Goal: Task Accomplishment & Management: Complete application form

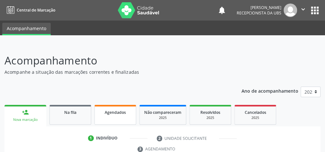
click at [107, 110] on span "Agendados" at bounding box center [115, 112] width 21 height 5
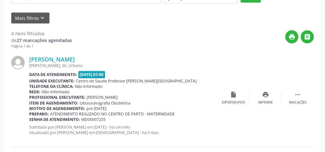
scroll to position [231, 0]
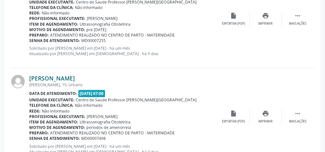
click at [71, 79] on link "[PERSON_NAME]" at bounding box center [52, 78] width 46 height 7
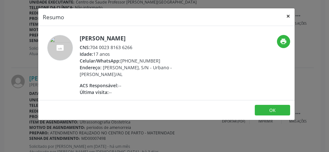
click at [288, 15] on button "×" at bounding box center [288, 16] width 13 height 16
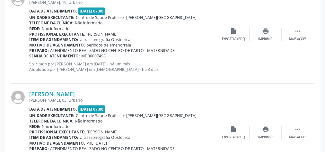
scroll to position [334, 0]
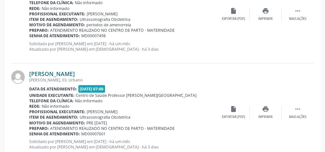
click at [75, 71] on link "Cibele Tamara dos Santos" at bounding box center [52, 73] width 46 height 7
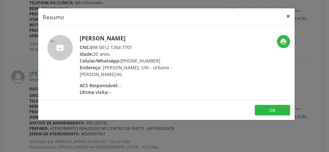
click at [290, 17] on button "×" at bounding box center [288, 16] width 13 height 16
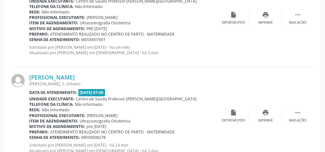
scroll to position [437, 0]
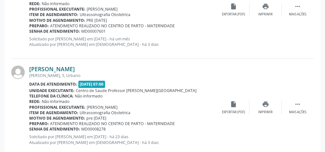
click at [75, 66] on link "Tacila Samily dos Santos Silva" at bounding box center [52, 69] width 46 height 7
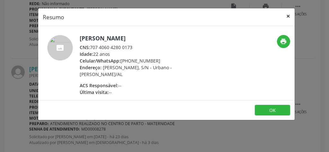
click at [287, 17] on button "×" at bounding box center [288, 16] width 13 height 16
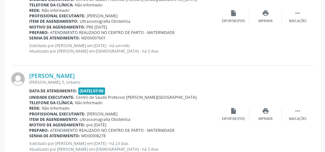
scroll to position [451, 0]
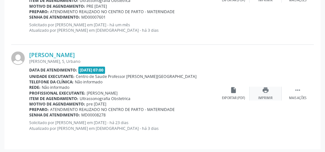
click at [266, 89] on icon "print" at bounding box center [265, 90] width 7 height 7
click at [72, 54] on link "Tacila Samily dos Santos Silva" at bounding box center [52, 54] width 46 height 7
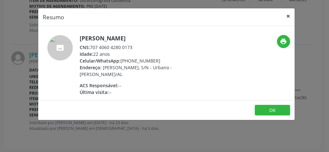
click at [291, 16] on button "×" at bounding box center [288, 16] width 13 height 16
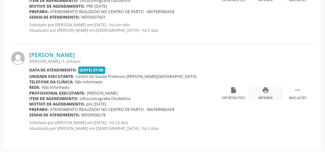
click at [268, 91] on icon "print" at bounding box center [265, 90] width 7 height 7
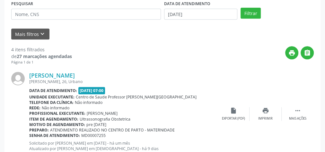
scroll to position [129, 0]
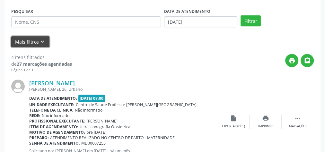
click at [21, 39] on button "Mais filtros keyboard_arrow_down" at bounding box center [30, 41] width 38 height 11
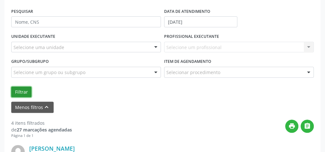
click at [19, 89] on button "Filtrar" at bounding box center [21, 92] width 20 height 11
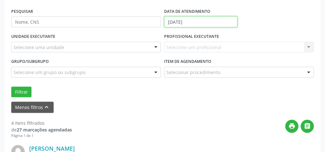
click at [167, 19] on input "25/09/2025" at bounding box center [200, 21] width 73 height 11
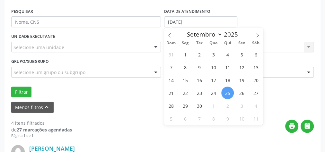
click at [230, 92] on span "25" at bounding box center [227, 93] width 13 height 13
type input "25/09/2025"
click at [233, 91] on span "25" at bounding box center [227, 93] width 13 height 13
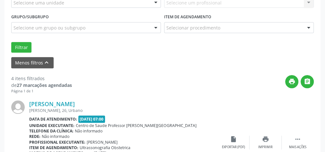
scroll to position [206, 0]
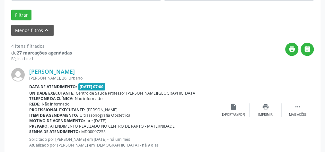
click at [21, 12] on button "Filtrar" at bounding box center [21, 15] width 20 height 11
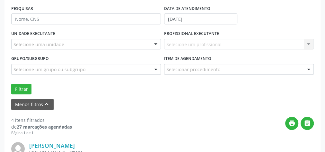
scroll to position [131, 0]
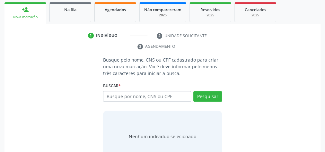
scroll to position [69, 0]
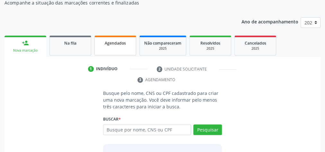
click at [113, 47] on link "Agendados" at bounding box center [115, 46] width 42 height 20
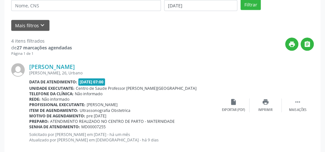
scroll to position [147, 0]
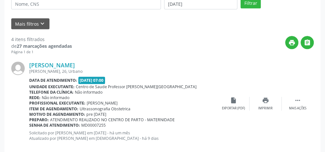
click at [33, 40] on div "4 itens filtrados" at bounding box center [41, 39] width 61 height 7
click at [36, 44] on strong "27 marcações agendadas" at bounding box center [44, 46] width 55 height 6
click at [31, 26] on button "Mais filtros keyboard_arrow_down" at bounding box center [30, 23] width 38 height 11
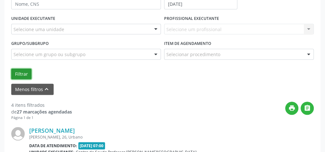
click at [23, 70] on button "Filtrar" at bounding box center [21, 74] width 20 height 11
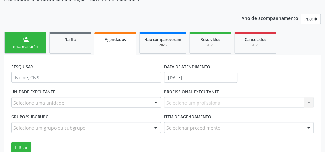
scroll to position [80, 0]
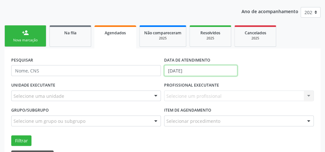
click at [171, 69] on input "[DATE]" at bounding box center [200, 70] width 73 height 11
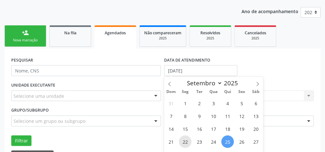
click at [186, 142] on span "22" at bounding box center [185, 142] width 13 height 13
type input "22/09/2025"
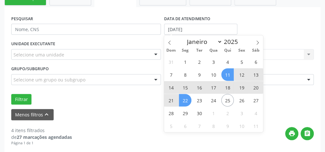
scroll to position [157, 0]
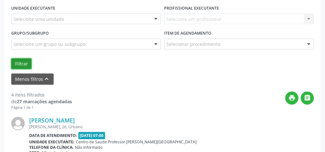
click at [27, 61] on button "Filtrar" at bounding box center [21, 63] width 20 height 11
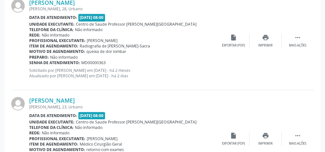
scroll to position [1520, 0]
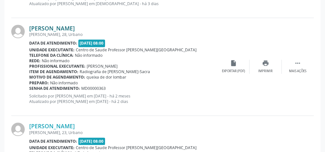
click at [57, 26] on link "Ana Maria de Sousa" at bounding box center [52, 28] width 46 height 7
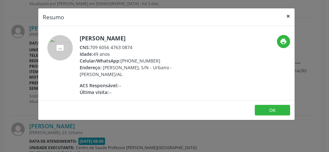
click at [289, 16] on button "×" at bounding box center [288, 16] width 13 height 16
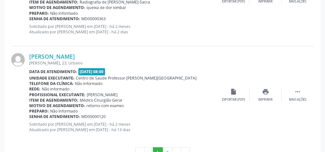
scroll to position [1597, 0]
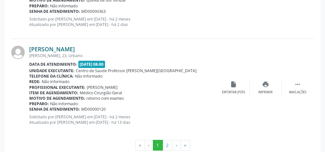
click at [72, 47] on link "Maria de Lourdes da Silva" at bounding box center [52, 49] width 46 height 7
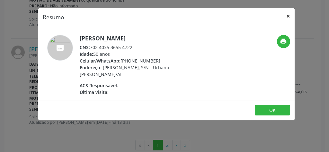
click at [288, 16] on button "×" at bounding box center [288, 16] width 13 height 16
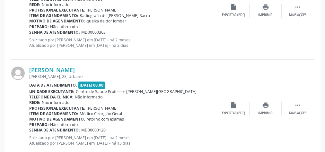
scroll to position [1607, 0]
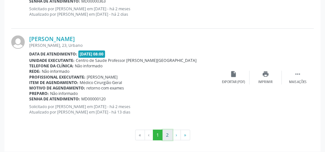
click at [166, 133] on button "2" at bounding box center [168, 135] width 10 height 11
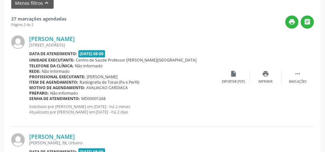
scroll to position [207, 0]
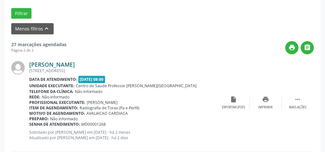
click at [68, 63] on link "Armando Gracino dos Santos" at bounding box center [52, 64] width 46 height 7
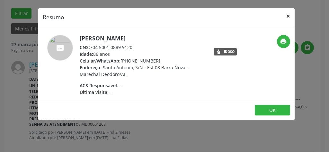
click at [289, 17] on button "×" at bounding box center [288, 16] width 13 height 16
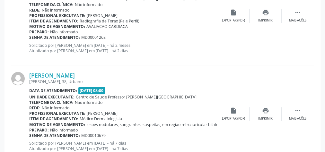
scroll to position [310, 0]
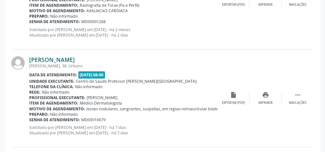
click at [71, 59] on link "Cicero Manoel da Silva" at bounding box center [52, 59] width 46 height 7
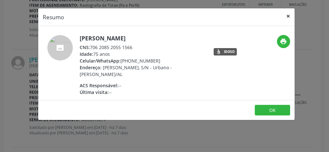
click at [288, 15] on button "×" at bounding box center [288, 16] width 13 height 16
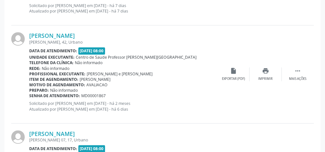
scroll to position [439, 0]
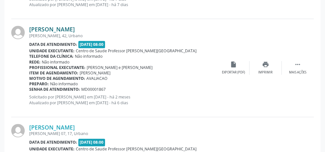
click at [75, 26] on link "Maria Elizabete Souza Silva" at bounding box center [52, 29] width 46 height 7
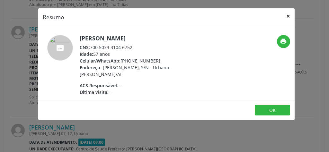
click at [291, 18] on button "×" at bounding box center [288, 16] width 13 height 16
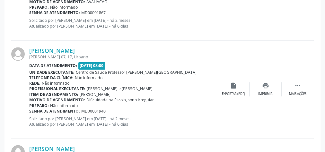
scroll to position [516, 0]
click at [65, 48] on link "José Willian Gomes Cândido da Silva" at bounding box center [52, 50] width 46 height 7
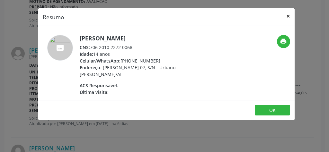
click at [288, 14] on button "×" at bounding box center [288, 16] width 13 height 16
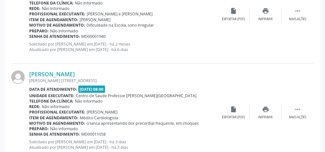
scroll to position [593, 0]
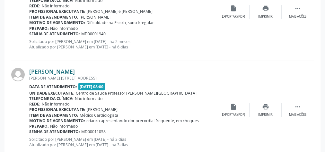
click at [50, 72] on link "Maria Vitória Souza Mendonça" at bounding box center [52, 71] width 46 height 7
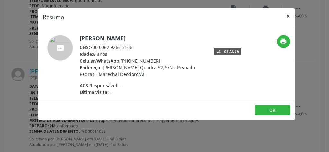
click at [289, 17] on button "×" at bounding box center [288, 16] width 13 height 16
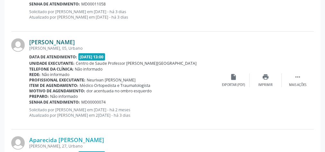
scroll to position [722, 0]
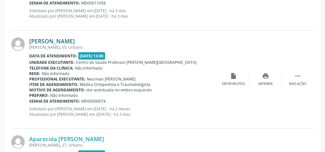
click at [69, 38] on link "Ângela Maria da Silva" at bounding box center [52, 41] width 46 height 7
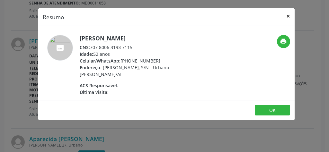
click at [289, 15] on button "×" at bounding box center [288, 16] width 13 height 16
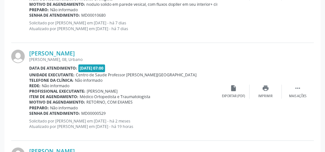
scroll to position [1004, 0]
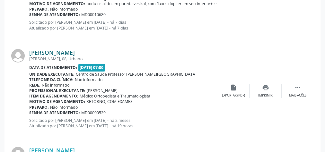
click at [59, 49] on link "Erivaldo da Silva" at bounding box center [52, 52] width 46 height 7
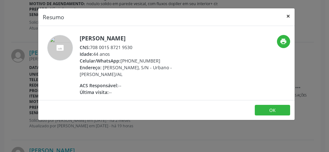
click at [291, 16] on button "×" at bounding box center [288, 16] width 13 height 16
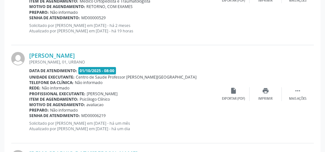
scroll to position [1107, 0]
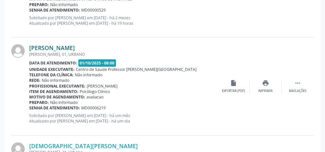
click at [45, 44] on link "José Roberto Anselmo da Silva Filho" at bounding box center [52, 47] width 46 height 7
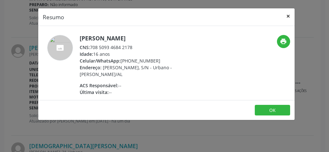
click at [289, 16] on button "×" at bounding box center [288, 16] width 13 height 16
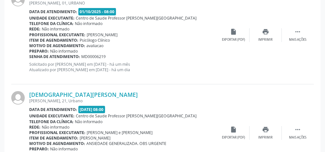
scroll to position [1184, 0]
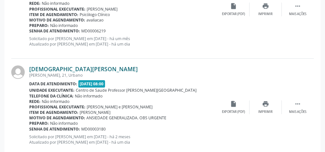
click at [83, 66] on link "Wesley Cristian Santos de Lima" at bounding box center [83, 69] width 109 height 7
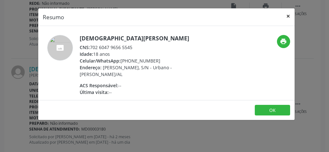
click at [288, 16] on button "×" at bounding box center [288, 16] width 13 height 16
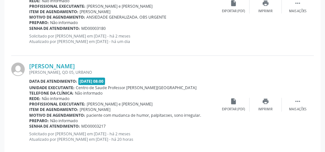
scroll to position [1287, 0]
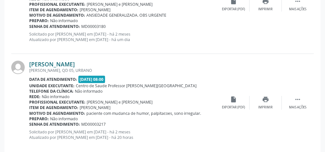
click at [75, 61] on link "Ana Clara Santos de Oliveira" at bounding box center [52, 64] width 46 height 7
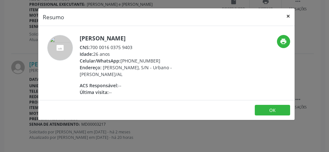
click at [290, 20] on button "×" at bounding box center [288, 16] width 13 height 16
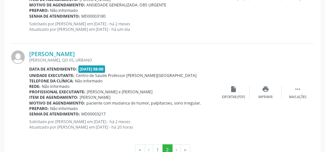
scroll to position [1313, 0]
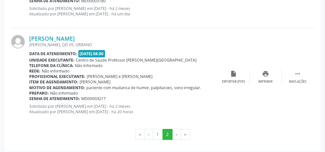
click at [175, 133] on li "›" at bounding box center [177, 134] width 8 height 11
click at [185, 132] on li "»" at bounding box center [185, 134] width 9 height 11
click at [176, 132] on li "›" at bounding box center [177, 134] width 8 height 11
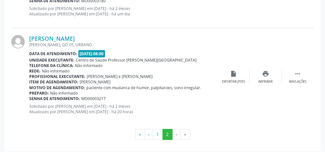
click at [184, 131] on li "»" at bounding box center [185, 134] width 9 height 11
click at [165, 131] on button "2" at bounding box center [168, 134] width 10 height 11
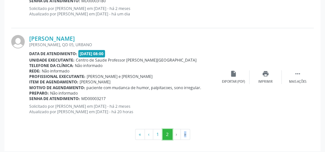
click at [165, 131] on button "2" at bounding box center [168, 134] width 10 height 11
click at [159, 132] on button "1" at bounding box center [158, 134] width 10 height 11
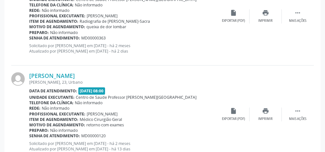
scroll to position [1607, 0]
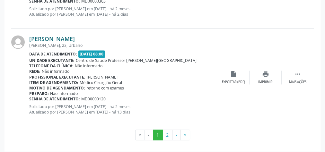
click at [73, 35] on link "Maria de Lourdes da Silva" at bounding box center [52, 38] width 46 height 7
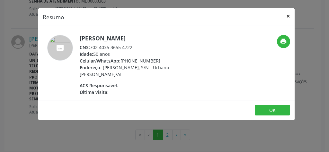
click at [291, 15] on button "×" at bounding box center [288, 16] width 13 height 16
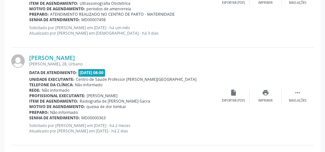
scroll to position [1478, 0]
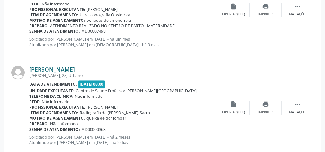
click at [67, 67] on link "Ana Maria de Sousa" at bounding box center [52, 69] width 46 height 7
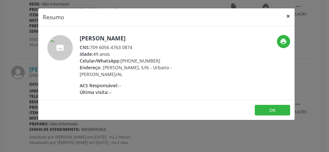
click at [293, 17] on button "×" at bounding box center [288, 16] width 13 height 16
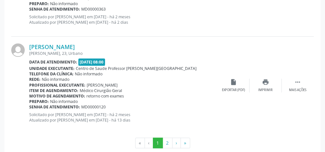
scroll to position [1607, 0]
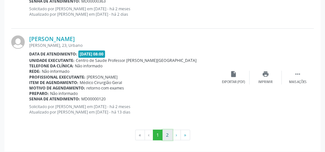
click at [169, 133] on button "2" at bounding box center [168, 135] width 10 height 11
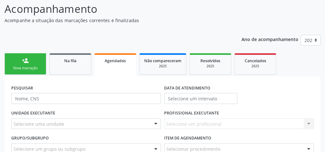
scroll to position [0, 0]
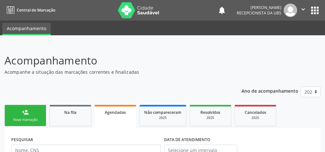
click at [32, 113] on link "person_add Nova marcação" at bounding box center [25, 116] width 42 height 22
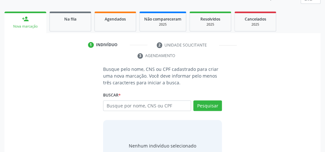
scroll to position [121, 0]
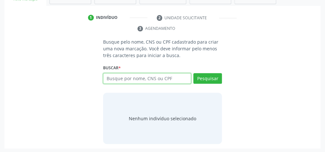
click at [162, 78] on input "text" at bounding box center [147, 78] width 88 height 11
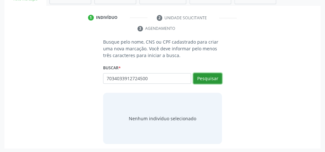
click at [220, 73] on button "Pesquisar" at bounding box center [207, 78] width 29 height 11
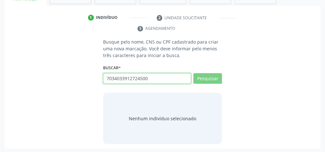
click at [177, 74] on input "7034033912724500" at bounding box center [147, 78] width 88 height 11
type input "703403391272450"
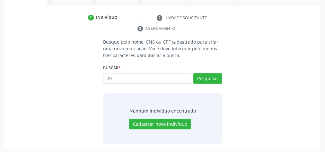
type input "7"
type input "08514266462"
click at [213, 73] on button "Pesquisar" at bounding box center [207, 78] width 29 height 11
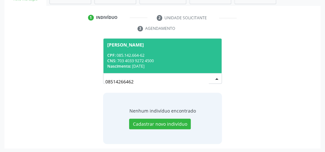
click at [187, 58] on div "CNS: 703 4033 9272 4500" at bounding box center [162, 60] width 111 height 5
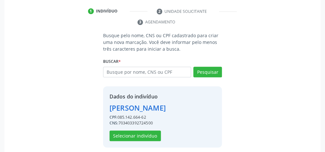
scroll to position [130, 0]
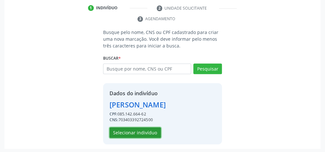
click at [154, 130] on button "Selecionar indivíduo" at bounding box center [135, 133] width 51 height 11
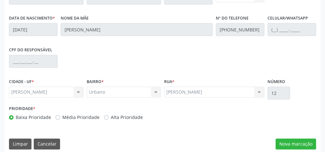
scroll to position [233, 0]
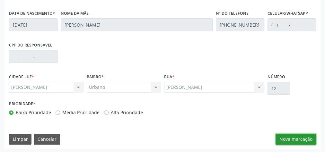
click at [289, 137] on button "Nova marcação" at bounding box center [296, 139] width 40 height 11
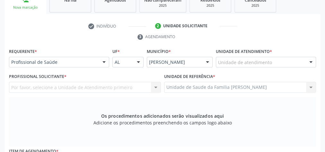
scroll to position [79, 0]
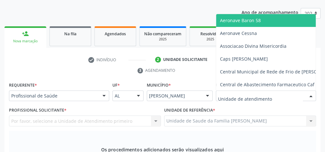
click at [268, 91] on div at bounding box center [266, 96] width 100 height 11
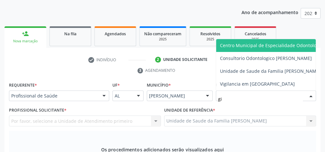
type input "gis"
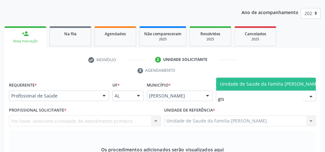
click at [282, 81] on span "Unidade de Saude da Familia [PERSON_NAME]" at bounding box center [270, 84] width 101 height 6
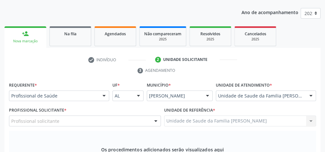
click at [156, 121] on div at bounding box center [156, 121] width 10 height 11
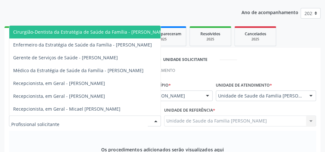
click at [154, 30] on span "Cirurgião-Dentista da Estratégia de Saúde da Família - Fernanda Leao Souza da C…" at bounding box center [90, 32] width 154 height 6
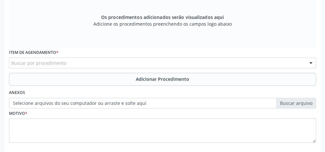
scroll to position [233, 0]
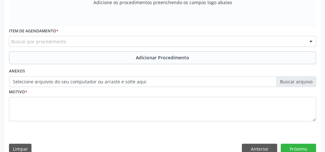
click at [155, 40] on div "Buscar por procedimento" at bounding box center [162, 41] width 307 height 11
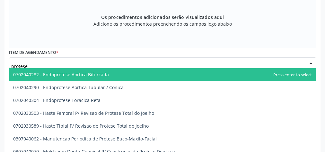
scroll to position [182, 0]
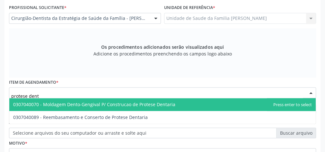
type input "protese denta"
click at [140, 104] on span "0307040070 - Moldagem Dento-Gengival P/ Construcao de Protese Dentaria" at bounding box center [94, 105] width 162 height 6
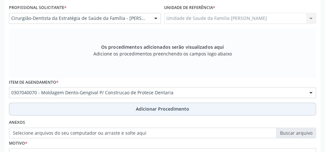
click at [152, 110] on span "Adicionar Procedimento" at bounding box center [162, 109] width 53 height 7
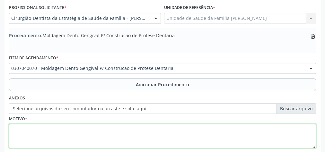
click at [148, 130] on textarea at bounding box center [162, 136] width 307 height 24
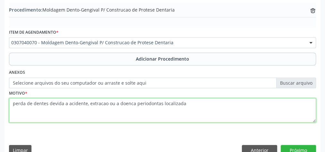
scroll to position [219, 0]
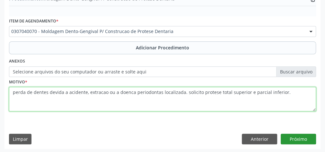
type textarea "perda de dentes devida a acidente, extracao ou a doenca periodontas localizada.…"
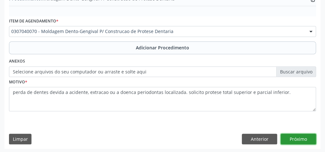
click at [307, 141] on button "Próximo" at bounding box center [298, 139] width 35 height 11
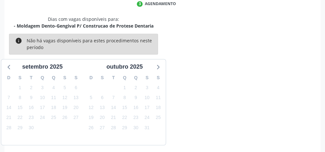
scroll to position [170, 0]
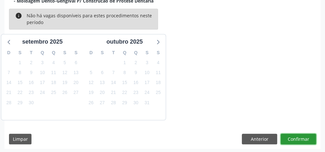
click at [301, 139] on button "Confirmar" at bounding box center [298, 139] width 35 height 11
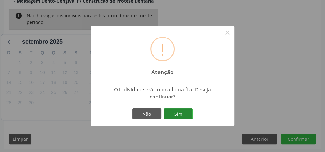
click at [177, 114] on button "Sim" at bounding box center [178, 114] width 29 height 11
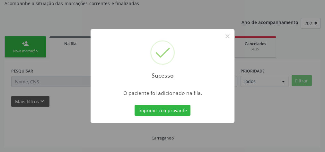
scroll to position [68, 0]
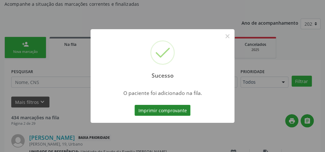
click at [177, 113] on button "Imprimir comprovante" at bounding box center [163, 110] width 56 height 11
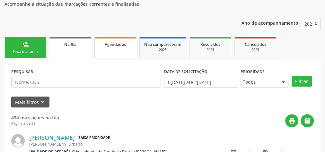
click at [118, 44] on span "Agendados" at bounding box center [115, 44] width 21 height 5
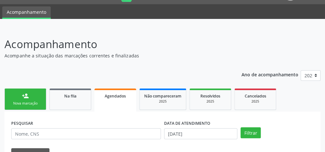
scroll to position [0, 0]
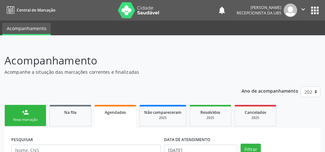
click at [32, 113] on link "person_add Nova marcação" at bounding box center [25, 116] width 42 height 22
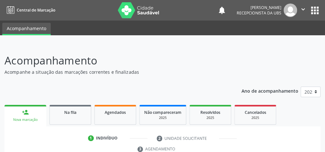
scroll to position [121, 0]
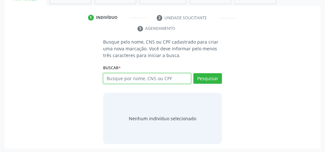
click at [171, 79] on input "text" at bounding box center [147, 78] width 88 height 11
type input "10734590474"
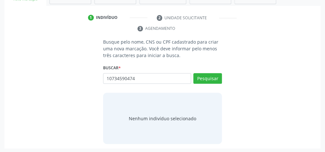
click at [214, 83] on div "Pesquisar" at bounding box center [206, 80] width 31 height 15
click at [213, 79] on button "Pesquisar" at bounding box center [207, 78] width 29 height 11
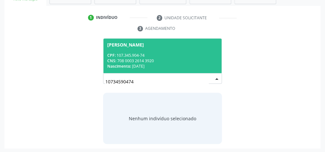
click at [183, 62] on div "CNS: 708 0003 2614 3920" at bounding box center [162, 60] width 111 height 5
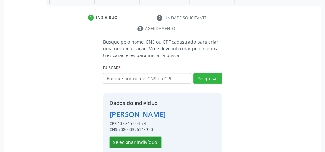
click at [136, 139] on button "Selecionar indivíduo" at bounding box center [135, 142] width 51 height 11
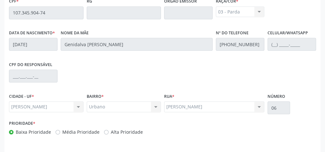
scroll to position [233, 0]
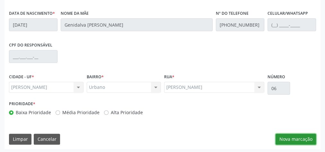
click at [310, 137] on button "Nova marcação" at bounding box center [296, 139] width 40 height 11
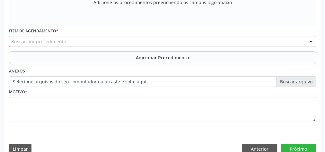
scroll to position [156, 0]
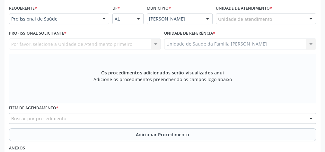
click at [272, 17] on div "Unidade de atendimento" at bounding box center [266, 18] width 100 height 11
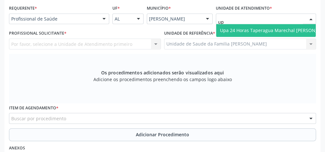
type input "upa"
click at [282, 29] on span "Upa 24 Horas Taperagua Marechal [PERSON_NAME]" at bounding box center [276, 30] width 112 height 6
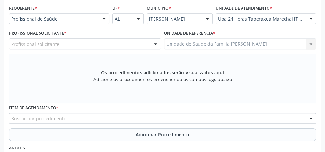
click at [156, 44] on div at bounding box center [156, 44] width 10 height 11
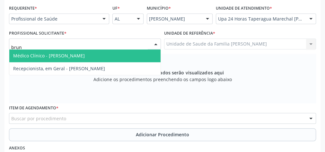
type input "bruna"
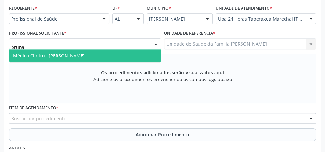
click at [117, 57] on span "Médico Clínico - Bruna Milena de Araujo Bezerra" at bounding box center [84, 55] width 151 height 13
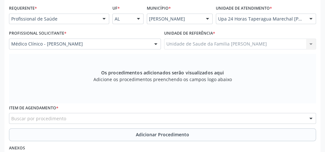
scroll to position [207, 0]
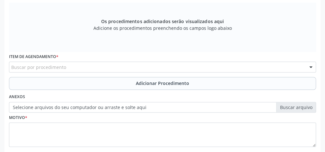
click at [130, 65] on div "Buscar por procedimento" at bounding box center [162, 67] width 307 height 11
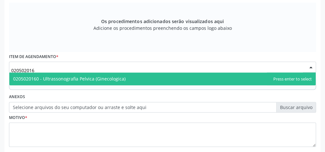
type input "0205020160"
click at [117, 74] on span "0205020160 - Ultrassonografia Pelvica (Ginecologica)" at bounding box center [162, 79] width 307 height 13
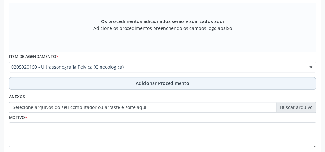
click at [160, 80] on span "Adicionar Procedimento" at bounding box center [162, 83] width 53 height 7
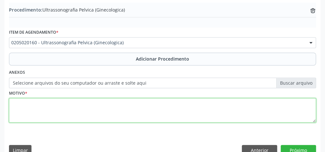
click at [121, 107] on textarea at bounding box center [162, 110] width 307 height 24
type textarea "r"
click at [131, 109] on textarea "dor em BV + SUA" at bounding box center [162, 110] width 307 height 24
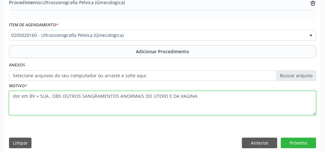
scroll to position [219, 0]
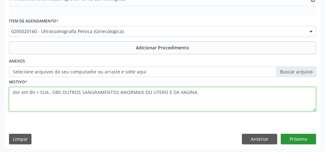
type textarea "dor em BV + SUA , OBS OUTROS SANGRAMENTOS ANORMAIS DO UTERO E DA VAGINA."
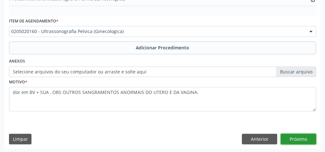
click at [312, 136] on button "Próximo" at bounding box center [298, 139] width 35 height 11
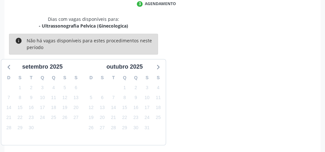
scroll to position [170, 0]
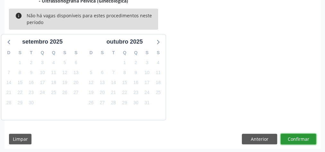
click at [312, 136] on button "Confirmar" at bounding box center [298, 139] width 35 height 11
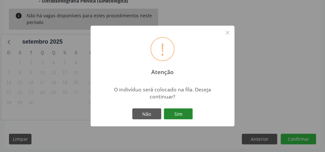
click at [183, 111] on button "Sim" at bounding box center [178, 114] width 29 height 11
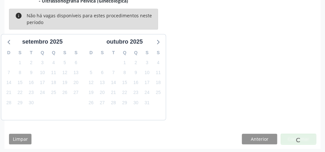
scroll to position [68, 0]
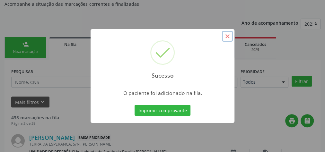
click at [230, 36] on button "×" at bounding box center [227, 36] width 11 height 11
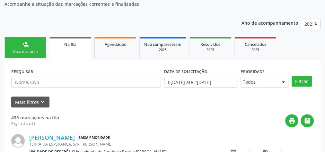
click at [29, 46] on link "person_add Nova marcação" at bounding box center [25, 48] width 42 height 22
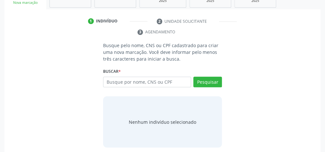
scroll to position [120, 0]
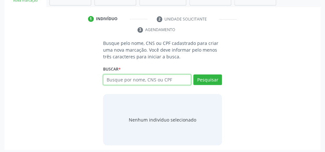
click at [128, 79] on input "text" at bounding box center [147, 80] width 88 height 11
type input "10734590474"
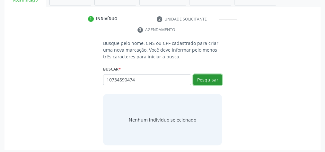
click at [207, 77] on button "Pesquisar" at bounding box center [207, 80] width 29 height 11
type input "10734590474"
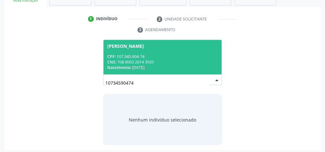
click at [145, 62] on div "CNS: 708 0003 2614 3920" at bounding box center [162, 61] width 111 height 5
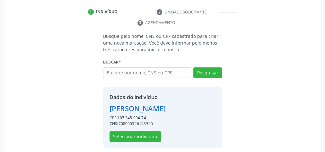
scroll to position [130, 0]
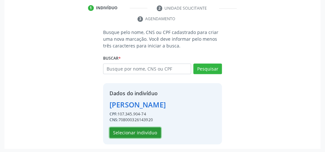
click at [141, 131] on button "Selecionar indivíduo" at bounding box center [135, 133] width 51 height 11
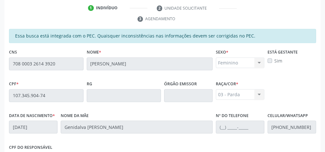
scroll to position [233, 0]
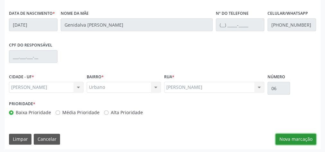
click at [292, 139] on button "Nova marcação" at bounding box center [296, 139] width 40 height 11
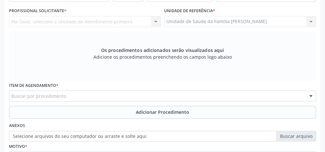
scroll to position [130, 0]
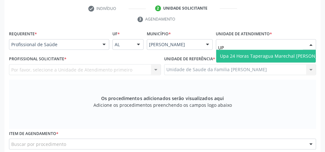
type input "UPA"
click at [254, 56] on span "Upa 24 Horas Taperagua Marechal [PERSON_NAME]" at bounding box center [276, 56] width 112 height 6
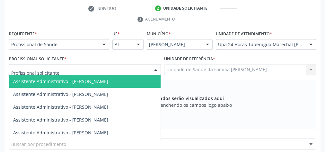
click at [157, 68] on div at bounding box center [156, 70] width 10 height 11
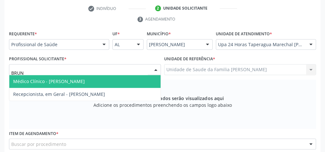
type input "BRUNA"
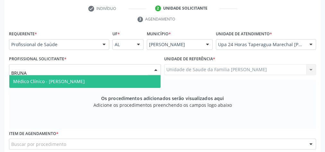
click at [118, 82] on span "Médico Clínico - Bruna Milena de Araujo Bezerra" at bounding box center [84, 81] width 151 height 13
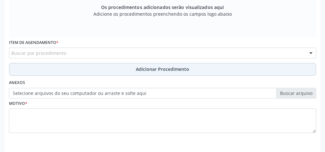
scroll to position [233, 0]
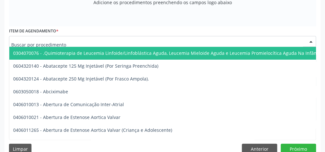
click at [99, 43] on div at bounding box center [162, 41] width 307 height 11
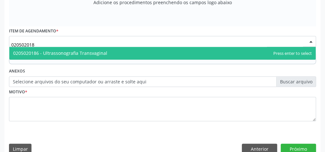
type input "0205020186"
click at [99, 50] on span "0205020186 - Ultrassonografia Transvaginal" at bounding box center [60, 53] width 94 height 6
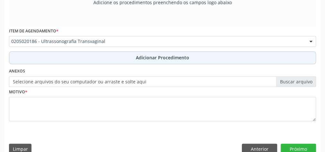
click at [160, 58] on span "Adicionar Procedimento" at bounding box center [162, 57] width 53 height 7
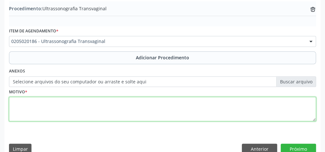
click at [128, 110] on textarea at bounding box center [162, 109] width 307 height 24
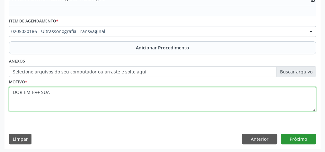
type textarea "DOR EM BV+ SUA"
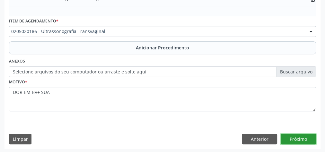
click at [293, 137] on button "Próximo" at bounding box center [298, 139] width 35 height 11
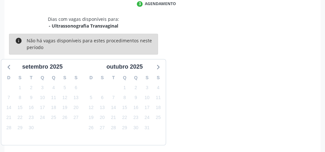
scroll to position [170, 0]
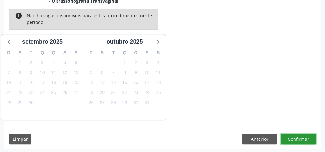
click at [293, 137] on button "Confirmar" at bounding box center [298, 139] width 35 height 11
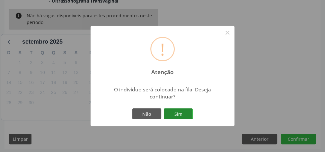
click at [186, 112] on button "Sim" at bounding box center [178, 114] width 29 height 11
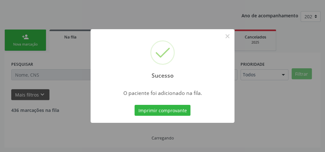
scroll to position [68, 0]
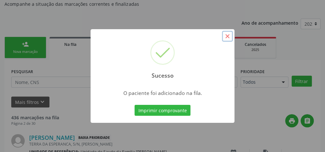
click at [228, 36] on button "×" at bounding box center [227, 36] width 11 height 11
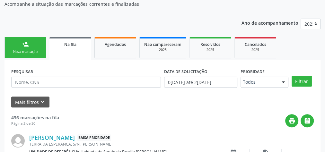
click at [35, 50] on div "Nova marcação" at bounding box center [25, 51] width 32 height 5
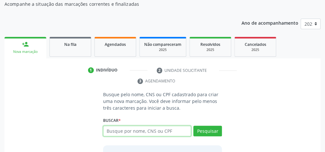
click at [139, 129] on input "text" at bounding box center [147, 131] width 88 height 11
type input "08966651437"
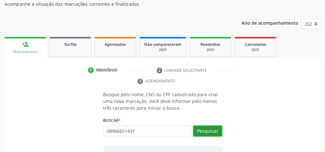
click at [206, 127] on button "Pesquisar" at bounding box center [207, 131] width 29 height 11
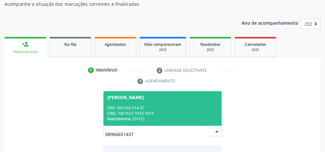
click at [178, 111] on div "CNS: 708 9037 9555 5819" at bounding box center [162, 113] width 111 height 5
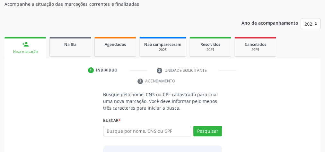
scroll to position [141, 0]
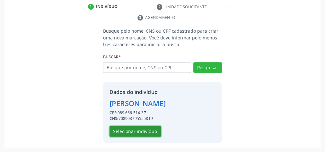
click at [137, 128] on button "Selecionar indivíduo" at bounding box center [135, 131] width 51 height 11
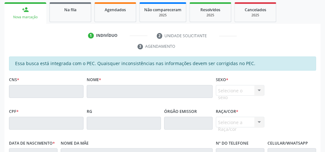
scroll to position [51, 0]
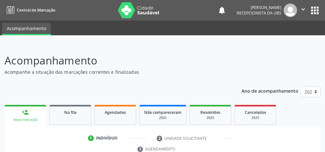
scroll to position [103, 0]
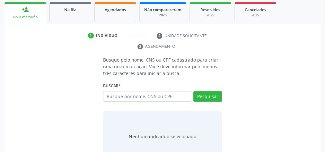
click at [133, 96] on input "text" at bounding box center [147, 96] width 88 height 11
type input "09315175409"
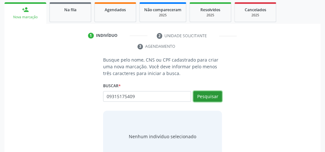
click at [202, 98] on button "Pesquisar" at bounding box center [207, 96] width 29 height 11
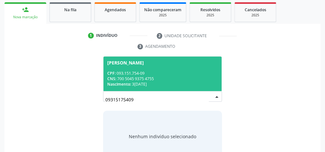
click at [170, 83] on div "Nascimento: 31/03/1999" at bounding box center [162, 84] width 111 height 5
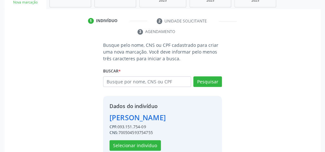
scroll to position [130, 0]
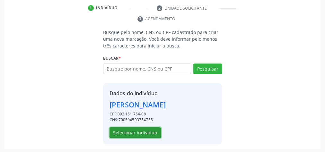
click at [142, 132] on button "Selecionar indivíduo" at bounding box center [135, 133] width 51 height 11
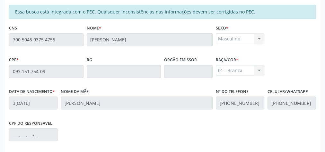
scroll to position [233, 0]
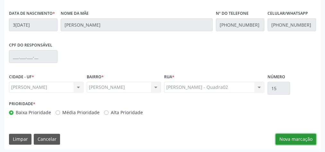
click at [292, 139] on button "Nova marcação" at bounding box center [296, 139] width 40 height 11
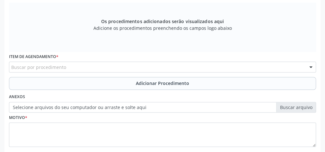
scroll to position [156, 0]
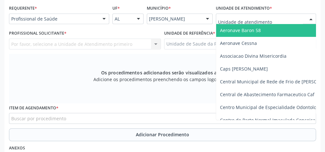
click at [286, 19] on div at bounding box center [266, 18] width 100 height 11
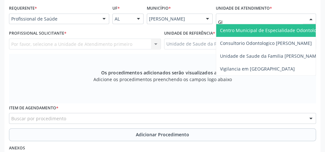
type input "GIS"
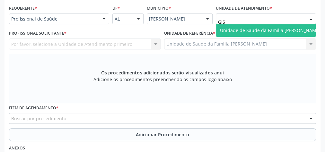
click at [271, 24] on span "Unidade de Saude da Familia [PERSON_NAME]" at bounding box center [270, 30] width 108 height 13
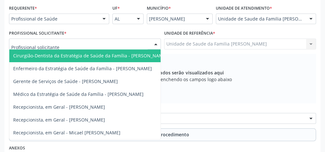
click at [157, 43] on div at bounding box center [156, 44] width 10 height 11
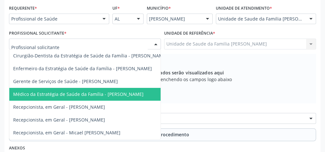
click at [141, 95] on span "Médico da Estratégia de Saúde da Família - Elenice Leite Alves Gomes" at bounding box center [78, 94] width 130 height 6
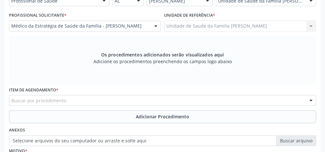
scroll to position [182, 0]
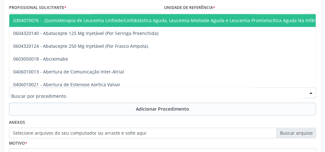
click at [118, 93] on div at bounding box center [162, 92] width 307 height 11
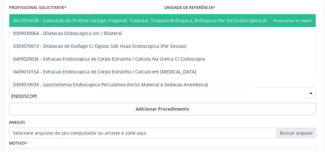
type input "ENDOSCOPIA"
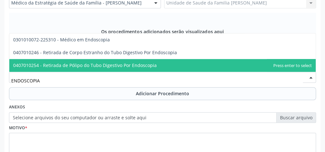
scroll to position [207, 0]
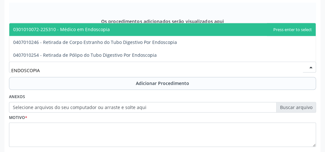
click at [84, 30] on span "0301010072-225310 - Médico em Endoscopia" at bounding box center [61, 29] width 97 height 6
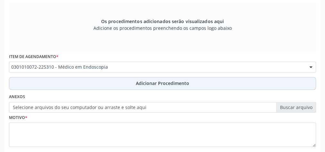
click at [162, 82] on span "Adicionar Procedimento" at bounding box center [162, 83] width 53 height 7
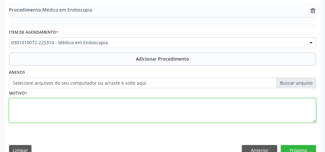
click at [136, 116] on textarea at bounding box center [162, 110] width 307 height 24
type textarea "F"
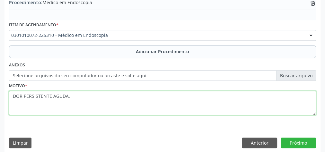
scroll to position [219, 0]
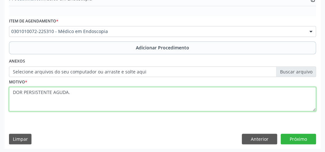
click at [50, 91] on textarea "DOR PERSISTENTE AGUDA." at bounding box center [162, 99] width 307 height 24
type textarea "DOR PERSISTENCIA AGUDA."
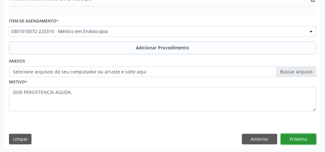
click at [308, 137] on button "Próximo" at bounding box center [298, 139] width 35 height 11
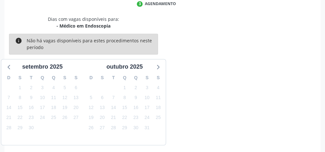
scroll to position [170, 0]
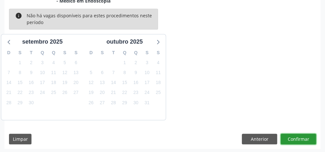
click at [308, 137] on button "Confirmar" at bounding box center [298, 139] width 35 height 11
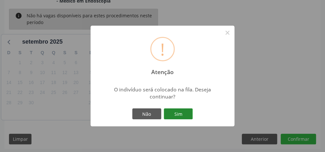
click at [190, 114] on button "Sim" at bounding box center [178, 114] width 29 height 11
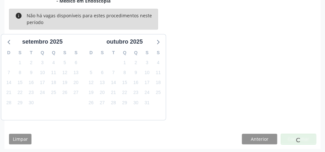
scroll to position [68, 0]
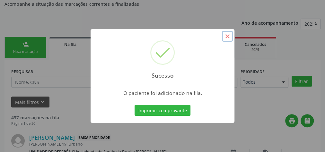
click at [225, 36] on button "×" at bounding box center [227, 36] width 11 height 11
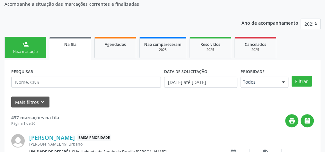
click at [36, 50] on div "Nova marcação" at bounding box center [25, 51] width 32 height 5
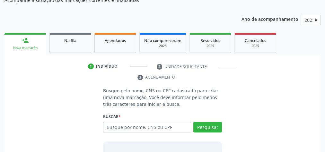
scroll to position [120, 0]
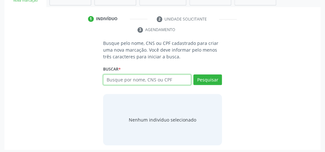
click at [181, 78] on input "text" at bounding box center [147, 80] width 88 height 11
type input "08966651437"
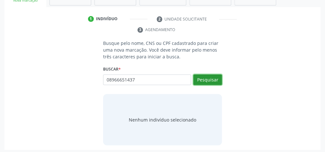
click at [209, 79] on button "Pesquisar" at bounding box center [207, 80] width 29 height 11
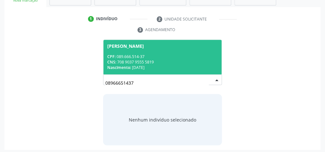
click at [178, 58] on div "CPF: 089.666.514-37" at bounding box center [162, 56] width 111 height 5
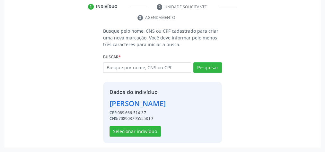
scroll to position [141, 0]
click at [130, 132] on button "Selecionar indivíduo" at bounding box center [135, 131] width 51 height 11
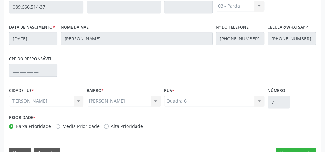
scroll to position [233, 0]
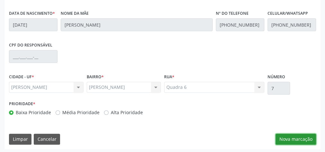
click at [297, 134] on button "Nova marcação" at bounding box center [296, 139] width 40 height 11
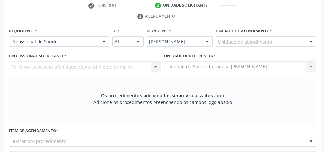
scroll to position [104, 0]
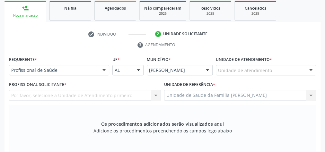
click at [276, 70] on div "Unidade de atendimento" at bounding box center [266, 70] width 100 height 11
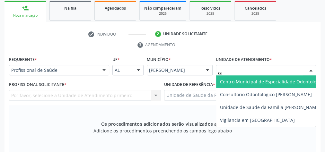
type input "GIS"
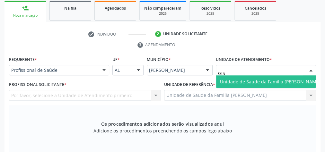
click at [274, 81] on span "Unidade de Saude da Familia [PERSON_NAME]" at bounding box center [270, 82] width 101 height 6
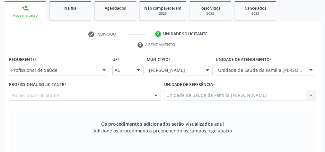
click at [152, 98] on div "Profissional solicitante Cirurgião-Dentista da Estratégia de Saúde da Família -…" at bounding box center [85, 95] width 152 height 11
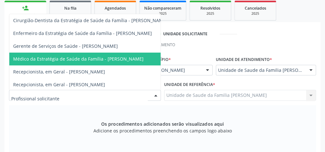
click at [144, 58] on span "Médico da Estratégia de Saúde da Família - Elenice Leite Alves Gomes" at bounding box center [78, 59] width 130 height 6
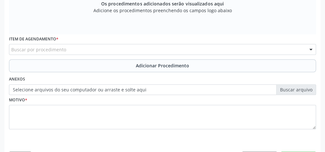
scroll to position [217, 0]
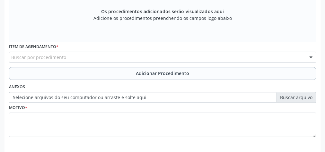
click at [168, 54] on div "Buscar por procedimento" at bounding box center [162, 57] width 307 height 11
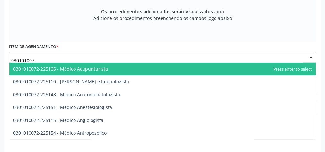
type input "0301010072"
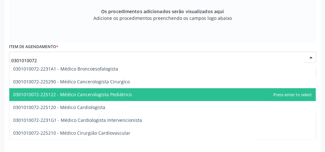
scroll to position [103, 0]
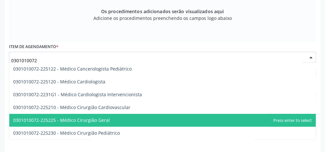
click at [93, 120] on span "0301010072-225225 - Médico Cirurgião Geral" at bounding box center [61, 120] width 97 height 6
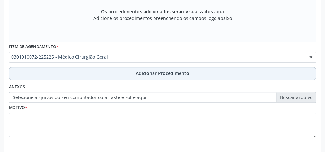
click at [176, 70] on span "Adicionar Procedimento" at bounding box center [162, 73] width 53 height 7
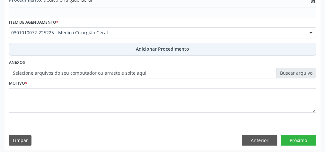
scroll to position [193, 0]
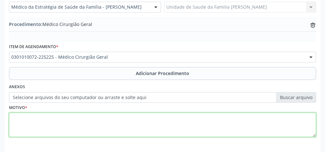
click at [159, 125] on textarea at bounding box center [162, 125] width 307 height 24
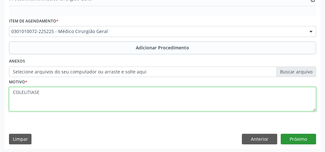
type textarea "COLELITIASE"
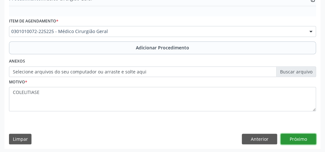
click at [302, 134] on button "Próximo" at bounding box center [298, 139] width 35 height 11
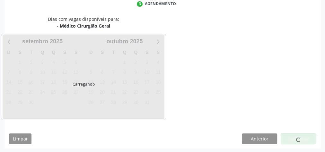
scroll to position [170, 0]
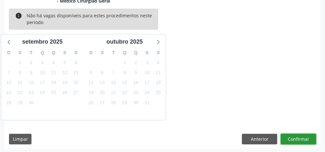
click at [302, 137] on button "Confirmar" at bounding box center [298, 139] width 35 height 11
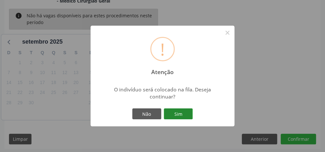
click at [186, 112] on button "Sim" at bounding box center [178, 114] width 29 height 11
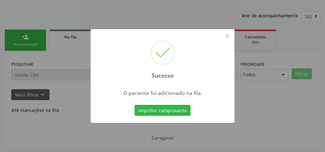
scroll to position [68, 0]
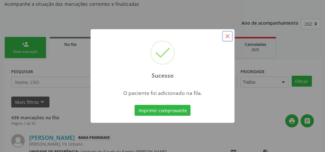
click at [227, 37] on button "×" at bounding box center [227, 36] width 11 height 11
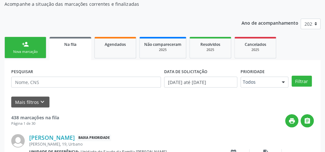
click at [31, 42] on link "person_add Nova marcação" at bounding box center [25, 48] width 42 height 22
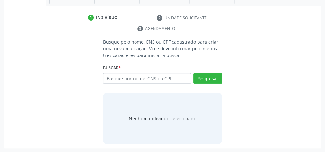
scroll to position [121, 0]
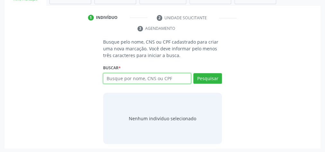
click at [131, 78] on input "text" at bounding box center [147, 78] width 88 height 11
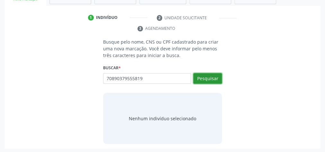
click at [213, 74] on button "Pesquisar" at bounding box center [207, 78] width 29 height 11
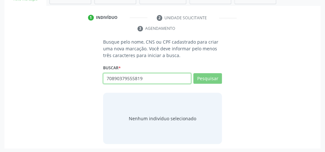
click at [152, 82] on input "70890379555819" at bounding box center [147, 78] width 88 height 11
type input "7089037955581"
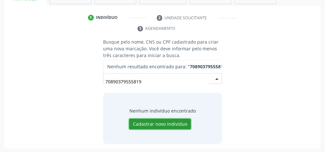
click at [154, 125] on button "Cadastrar novo indivíduo" at bounding box center [160, 124] width 62 height 11
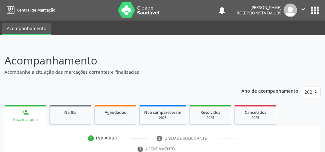
scroll to position [121, 0]
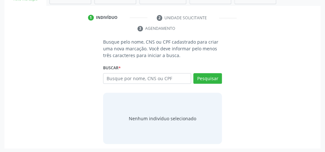
click at [166, 73] on input "text" at bounding box center [147, 78] width 88 height 11
type input "708903795555819"
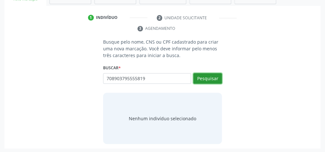
click at [200, 79] on button "Pesquisar" at bounding box center [207, 78] width 29 height 11
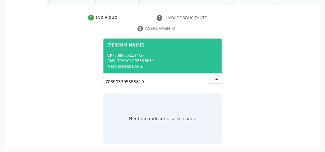
click at [167, 50] on span "Rosemary Maria dos Santos Costa CPF: 089.666.514-37 CNS: 708 9037 9555 5819 Nas…" at bounding box center [162, 56] width 118 height 34
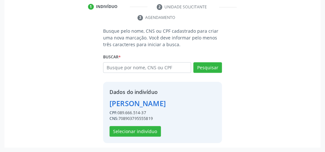
scroll to position [141, 0]
click at [140, 131] on button "Selecionar indivíduo" at bounding box center [135, 131] width 51 height 11
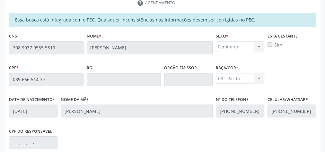
scroll to position [233, 0]
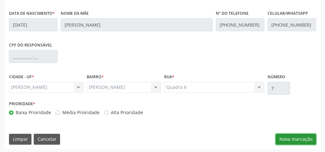
click at [307, 136] on button "Nova marcação" at bounding box center [296, 139] width 40 height 11
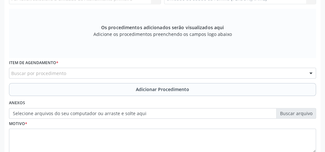
scroll to position [130, 0]
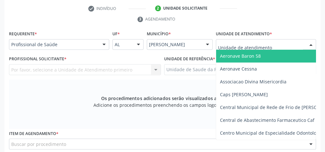
click at [277, 41] on div at bounding box center [266, 44] width 100 height 11
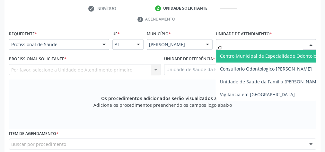
type input "GIS"
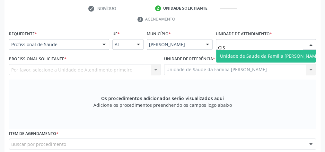
click at [261, 57] on span "Unidade de Saude da Familia [PERSON_NAME]" at bounding box center [270, 56] width 101 height 6
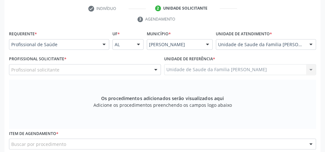
click at [157, 70] on div at bounding box center [156, 70] width 10 height 11
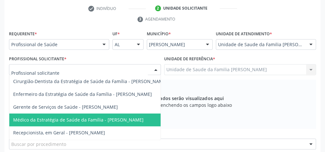
click at [141, 121] on span "Médico da Estratégia de Saúde da Família - Elenice Leite Alves Gomes" at bounding box center [78, 120] width 130 height 6
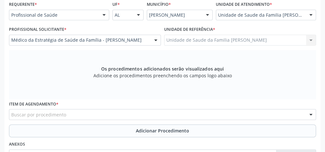
scroll to position [207, 0]
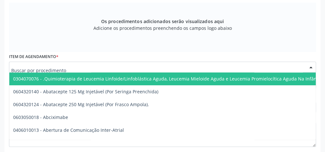
click at [141, 65] on div at bounding box center [162, 67] width 307 height 11
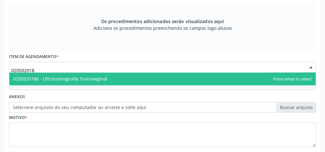
type input "0205020186"
click at [105, 79] on span "0205020186 - Ultrassonografia Transvaginal" at bounding box center [162, 79] width 307 height 13
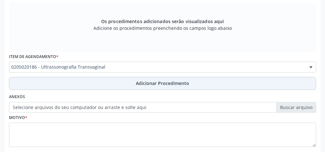
click at [162, 78] on button "Adicionar Procedimento" at bounding box center [162, 83] width 307 height 13
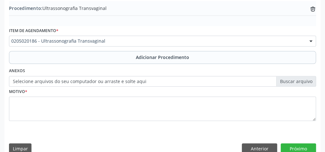
scroll to position [219, 0]
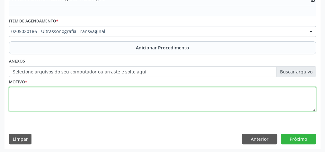
click at [91, 97] on textarea at bounding box center [162, 99] width 307 height 24
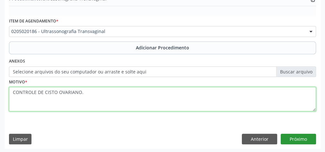
type textarea "CONTROLE DE CISTO OVARIANO."
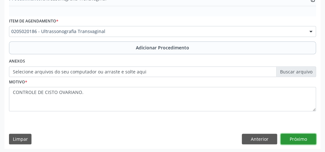
click at [298, 137] on button "Próximo" at bounding box center [298, 139] width 35 height 11
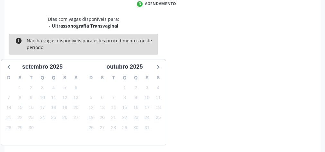
scroll to position [170, 0]
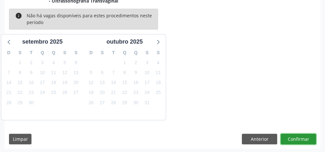
click at [298, 137] on button "Confirmar" at bounding box center [298, 139] width 35 height 11
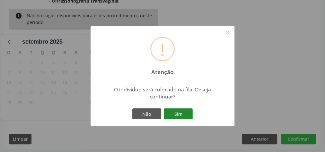
click at [183, 115] on button "Sim" at bounding box center [178, 114] width 29 height 11
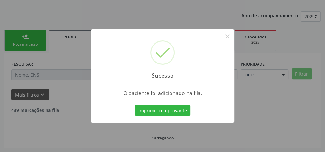
scroll to position [68, 0]
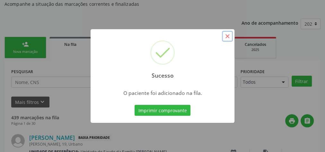
click at [227, 33] on button "×" at bounding box center [227, 36] width 11 height 11
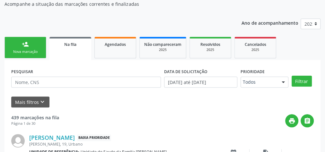
click at [27, 51] on div "Nova marcação" at bounding box center [25, 51] width 32 height 5
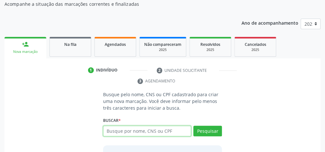
click at [156, 133] on input "text" at bounding box center [147, 131] width 88 height 11
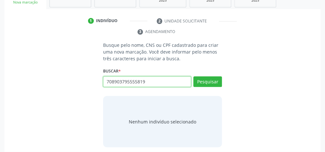
scroll to position [120, 0]
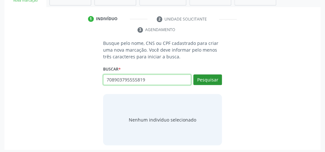
type input "708903795555819"
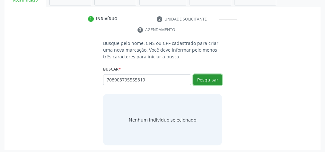
click at [212, 79] on button "Pesquisar" at bounding box center [207, 80] width 29 height 11
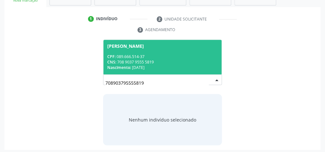
click at [177, 61] on div "CNS: 708 9037 9555 5819" at bounding box center [162, 61] width 111 height 5
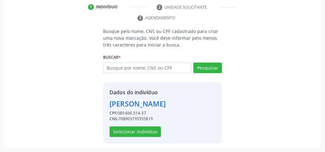
scroll to position [141, 0]
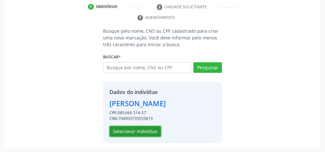
click at [143, 130] on button "Selecionar indivíduo" at bounding box center [135, 131] width 51 height 11
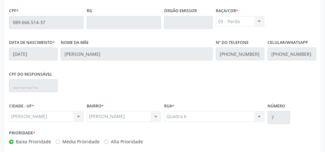
scroll to position [233, 0]
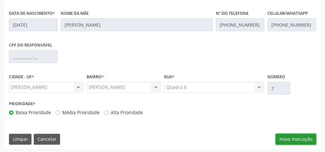
click at [305, 139] on button "Nova marcação" at bounding box center [296, 139] width 40 height 11
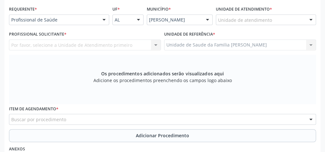
scroll to position [130, 0]
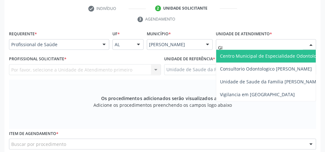
type input "GIS"
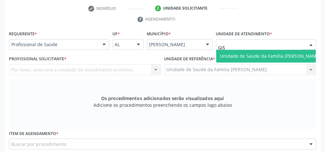
click at [265, 57] on span "Unidade de Saude da Familia [PERSON_NAME]" at bounding box center [270, 56] width 101 height 6
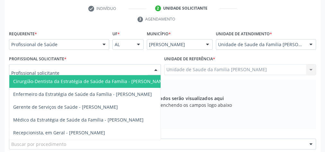
click at [158, 68] on div at bounding box center [156, 70] width 10 height 11
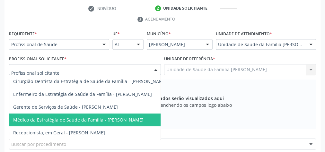
click at [139, 115] on span "Médico da Estratégia de Saúde da Família - Elenice Leite Alves Gomes" at bounding box center [90, 120] width 162 height 13
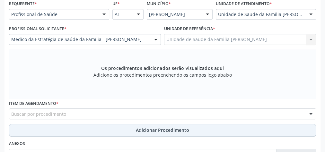
scroll to position [207, 0]
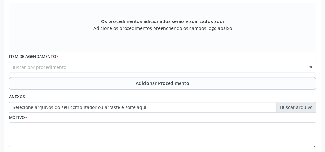
click at [139, 66] on div "Buscar por procedimento" at bounding box center [162, 67] width 307 height 11
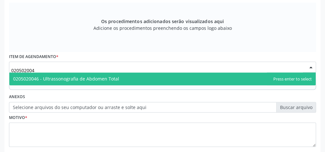
type input "0205020046"
click at [112, 77] on span "0205020046 - Ultrassonografia de Abdomen Total" at bounding box center [66, 79] width 106 height 6
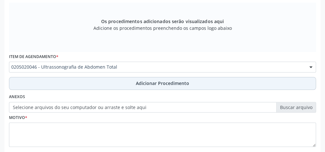
click at [141, 82] on span "Adicionar Procedimento" at bounding box center [162, 83] width 53 height 7
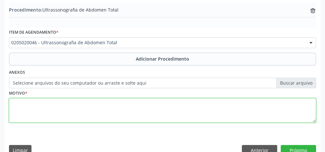
click at [98, 109] on textarea at bounding box center [162, 110] width 307 height 24
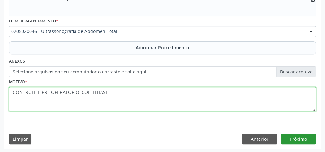
type textarea "CONTROLE E PRE OPERATORIO, COLELITIASE."
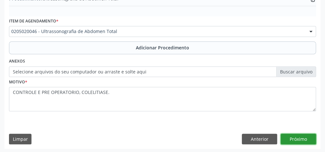
click at [308, 139] on button "Próximo" at bounding box center [298, 139] width 35 height 11
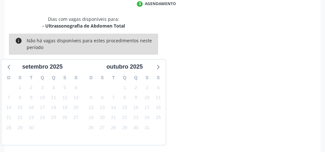
scroll to position [170, 0]
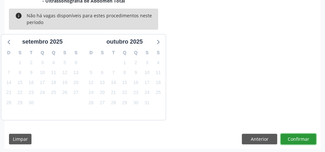
click at [306, 139] on button "Confirmar" at bounding box center [298, 139] width 35 height 11
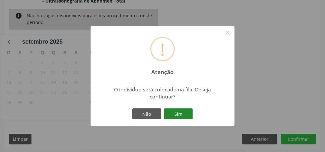
click at [184, 114] on button "Sim" at bounding box center [178, 114] width 29 height 11
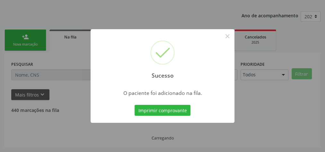
scroll to position [68, 0]
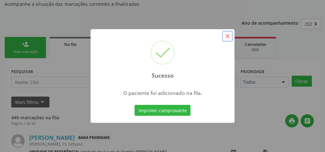
click at [227, 39] on button "×" at bounding box center [227, 36] width 11 height 11
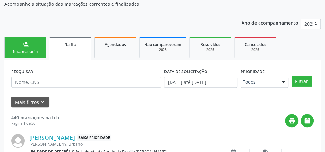
click at [31, 48] on link "person_add Nova marcação" at bounding box center [25, 48] width 42 height 22
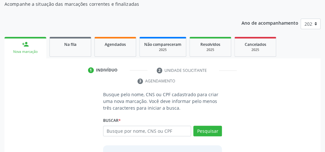
click at [53, 86] on div "1 Indivíduo 2 Unidade solicitante 3 Agendamento Busque pelo nome, CNS ou CPF ca…" at bounding box center [162, 133] width 316 height 136
click at [148, 131] on input "text" at bounding box center [147, 131] width 88 height 11
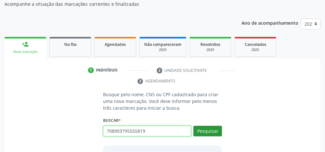
type input "708903795555819"
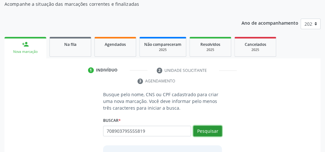
click at [200, 126] on button "Pesquisar" at bounding box center [207, 131] width 29 height 11
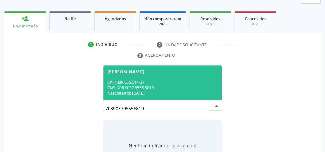
click at [166, 86] on div "CNS: 708 9037 9555 5819" at bounding box center [162, 87] width 111 height 5
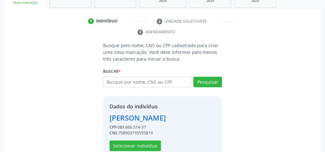
scroll to position [141, 0]
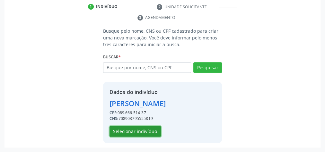
click at [140, 135] on button "Selecionar indivíduo" at bounding box center [135, 131] width 51 height 11
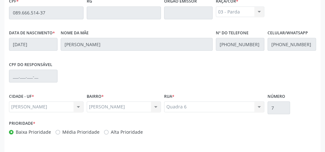
scroll to position [233, 0]
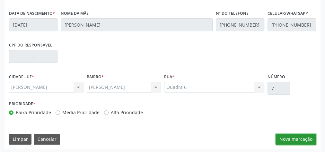
click at [300, 140] on button "Nova marcação" at bounding box center [296, 139] width 40 height 11
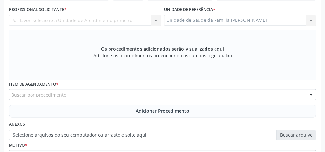
scroll to position [130, 0]
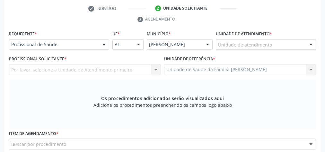
click at [305, 45] on div "Unidade de atendimento Aeronave Baron 58 Aeronave Cessna Associacao Divina Mise…" at bounding box center [266, 44] width 100 height 11
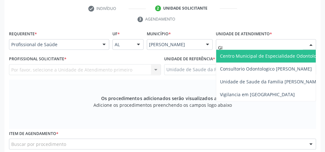
type input "GIS"
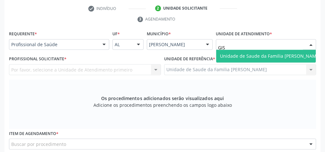
click at [301, 50] on span "Unidade de Saude da Familia [PERSON_NAME]" at bounding box center [270, 56] width 108 height 13
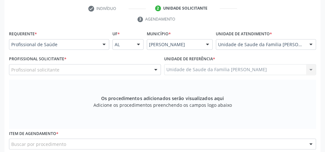
click at [157, 70] on div at bounding box center [156, 70] width 10 height 11
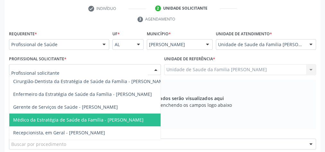
click at [135, 117] on span "Médico da Estratégia de Saúde da Família - Elenice Leite Alves Gomes" at bounding box center [78, 120] width 130 height 6
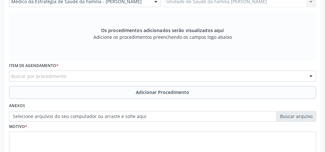
scroll to position [207, 0]
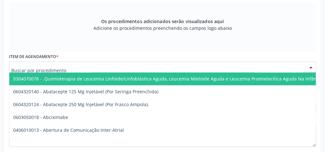
click at [138, 63] on div at bounding box center [162, 67] width 307 height 11
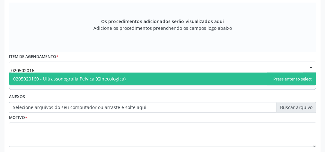
type input "0205020160"
click at [114, 79] on span "0205020160 - Ultrassonografia Pelvica (Ginecologica)" at bounding box center [69, 79] width 112 height 6
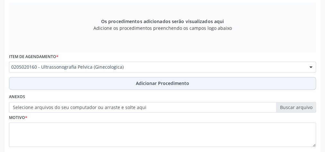
click at [171, 85] on span "Adicionar Procedimento" at bounding box center [162, 83] width 53 height 7
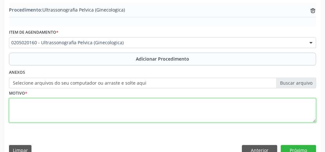
click at [158, 114] on textarea at bounding box center [162, 110] width 307 height 24
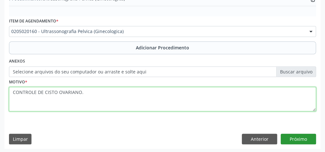
type textarea "CONTROLE DE CISTO OVARIANO."
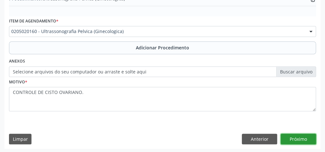
click at [299, 139] on button "Próximo" at bounding box center [298, 139] width 35 height 11
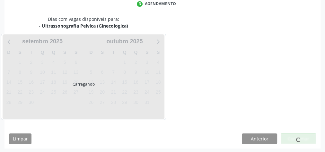
scroll to position [170, 0]
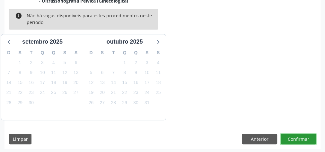
click at [299, 139] on button "Confirmar" at bounding box center [298, 139] width 35 height 11
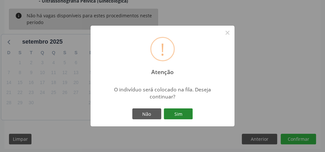
click at [181, 118] on button "Sim" at bounding box center [178, 114] width 29 height 11
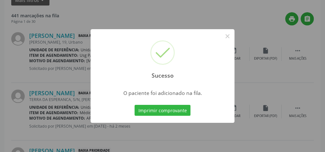
scroll to position [68, 0]
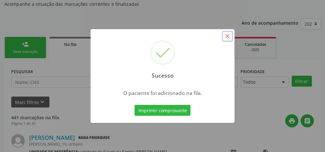
click at [226, 33] on button "×" at bounding box center [227, 36] width 11 height 11
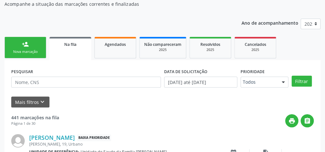
click at [36, 44] on link "person_add Nova marcação" at bounding box center [25, 48] width 42 height 22
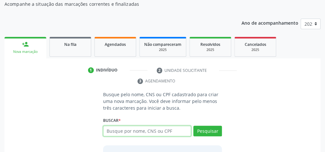
click at [163, 130] on input "text" at bounding box center [147, 131] width 88 height 11
type input "708903795555819"
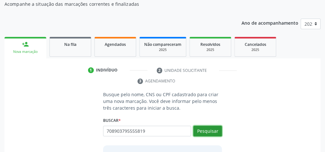
click at [204, 127] on button "Pesquisar" at bounding box center [207, 131] width 29 height 11
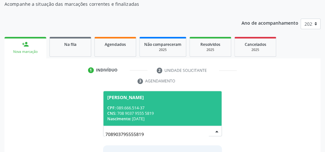
click at [178, 114] on div "CNS: 708 9037 9555 5819" at bounding box center [162, 113] width 111 height 5
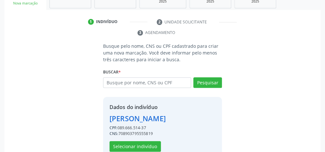
scroll to position [141, 0]
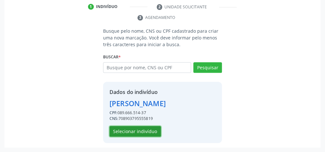
click at [157, 136] on button "Selecionar indivíduo" at bounding box center [135, 131] width 51 height 11
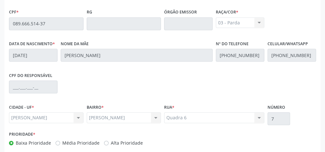
scroll to position [233, 0]
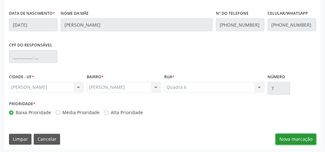
click at [292, 137] on button "Nova marcação" at bounding box center [296, 139] width 40 height 11
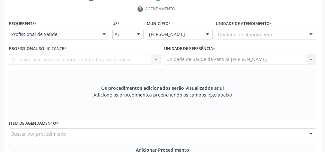
scroll to position [130, 0]
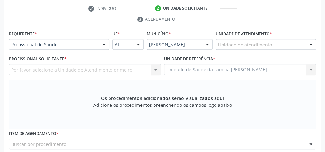
click at [281, 40] on div "Unidade de atendimento" at bounding box center [266, 44] width 100 height 11
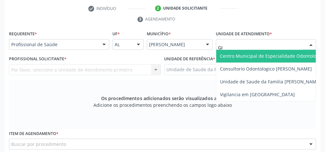
type input "GIS"
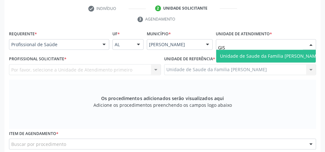
click at [256, 58] on span "Unidade de Saude da Familia [PERSON_NAME]" at bounding box center [270, 56] width 108 height 13
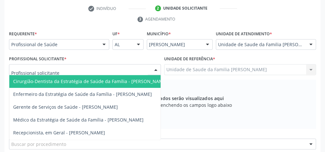
click at [154, 69] on div at bounding box center [156, 70] width 10 height 11
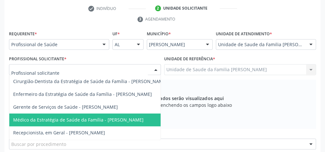
click at [134, 120] on span "Médico da Estratégia de Saúde da Família - Elenice Leite Alves Gomes" at bounding box center [78, 120] width 130 height 6
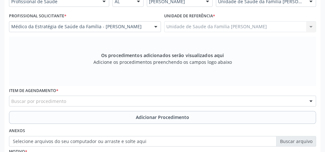
scroll to position [207, 0]
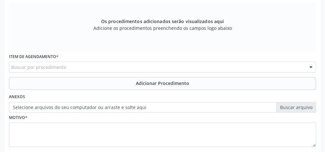
click at [124, 63] on div "Buscar por procedimento" at bounding box center [162, 67] width 307 height 11
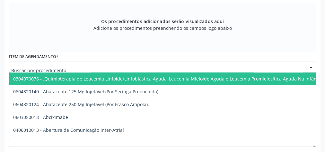
click at [134, 68] on input "text" at bounding box center [157, 70] width 292 height 13
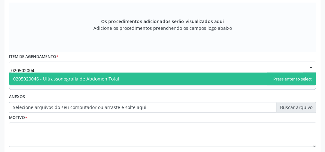
type input "0205020046"
click at [112, 76] on span "0205020046 - Ultrassonografia de Abdomen Total" at bounding box center [66, 79] width 106 height 6
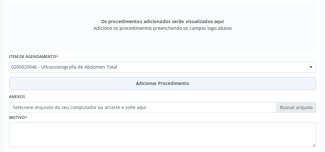
click at [155, 84] on span "Adicionar Procedimento" at bounding box center [162, 83] width 53 height 7
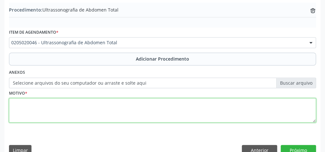
click at [145, 108] on textarea at bounding box center [162, 110] width 307 height 24
type textarea "C"
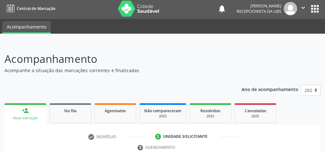
scroll to position [0, 0]
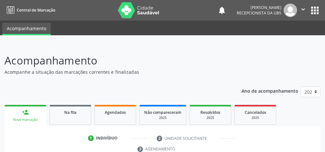
scroll to position [121, 0]
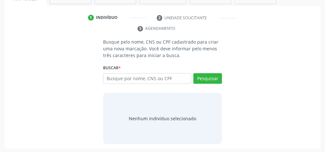
click at [149, 76] on input "text" at bounding box center [147, 78] width 88 height 11
type input "11798339455"
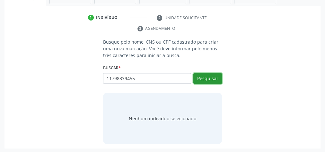
click at [213, 78] on button "Pesquisar" at bounding box center [207, 78] width 29 height 11
type input "11798339455"
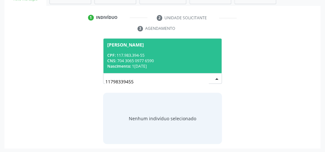
click at [145, 61] on div "CNS: 704 3065 0977 6590" at bounding box center [162, 60] width 111 height 5
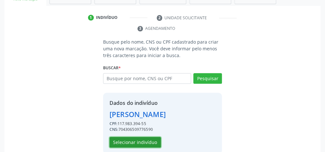
click at [142, 142] on button "Selecionar indivíduo" at bounding box center [135, 142] width 51 height 11
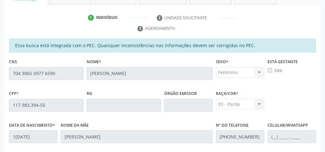
scroll to position [233, 0]
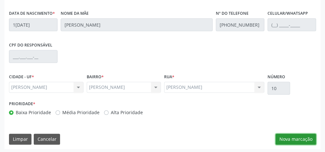
click at [308, 136] on button "Nova marcação" at bounding box center [296, 139] width 40 height 11
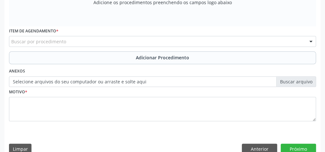
scroll to position [130, 0]
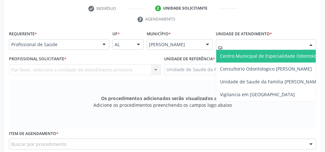
type input "GIS"
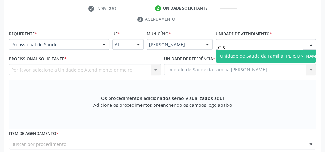
click at [263, 50] on span "Unidade de Saude da Familia [PERSON_NAME]" at bounding box center [270, 56] width 108 height 13
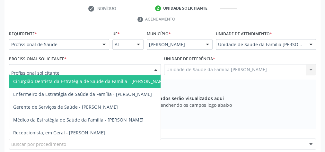
click at [154, 69] on div at bounding box center [156, 70] width 10 height 11
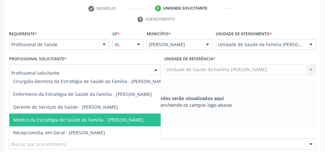
click at [116, 120] on span "Médico da Estratégia de Saúde da Família - [PERSON_NAME]" at bounding box center [78, 120] width 130 height 6
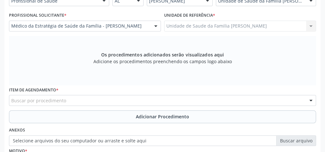
scroll to position [207, 0]
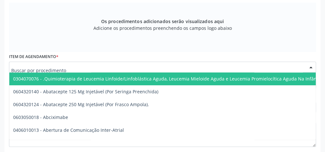
click at [184, 63] on div at bounding box center [162, 67] width 307 height 11
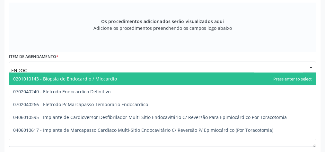
type input "ENDOCR"
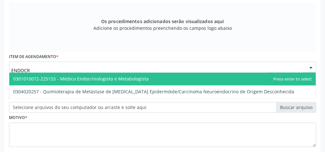
click at [129, 79] on span "0301010072-225155 - Médico Endocrinologista e Metabologista" at bounding box center [81, 79] width 136 height 6
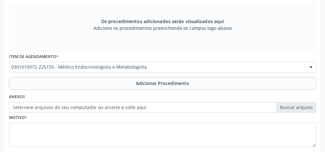
click at [155, 82] on span "Adicionar Procedimento" at bounding box center [162, 83] width 53 height 7
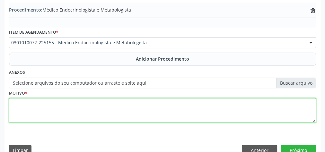
click at [124, 107] on textarea at bounding box center [162, 110] width 307 height 24
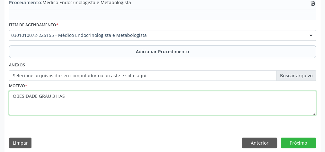
scroll to position [219, 0]
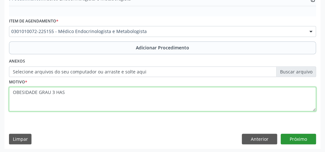
type textarea "OBESIDADE GRAU 3 HAS"
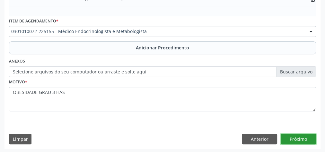
click at [304, 141] on button "Próximo" at bounding box center [298, 139] width 35 height 11
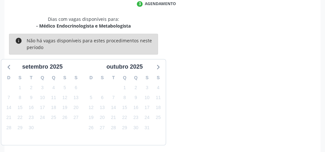
scroll to position [170, 0]
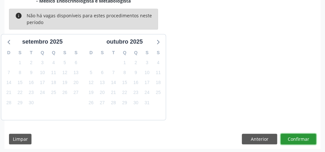
click at [304, 139] on button "Confirmar" at bounding box center [298, 139] width 35 height 11
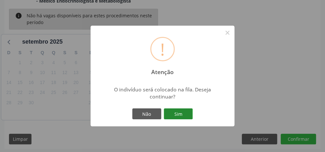
click at [182, 115] on button "Sim" at bounding box center [178, 114] width 29 height 11
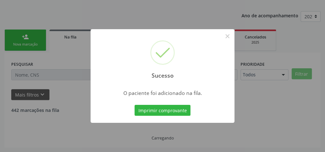
scroll to position [68, 0]
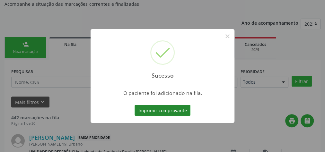
click at [181, 112] on button "Imprimir comprovante" at bounding box center [163, 110] width 56 height 11
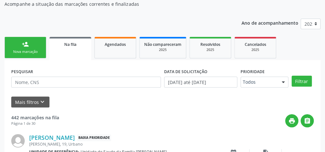
click at [26, 42] on div "person_add" at bounding box center [25, 44] width 7 height 7
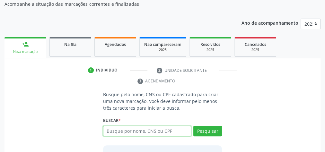
click at [161, 131] on input "text" at bounding box center [147, 131] width 88 height 11
type input "706408108312582"
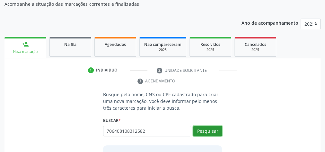
click at [197, 129] on button "Pesquisar" at bounding box center [207, 131] width 29 height 11
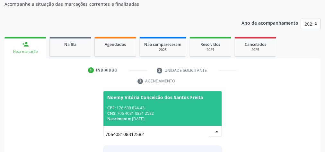
click at [182, 118] on div "Nascimento: 12/05/2021" at bounding box center [162, 118] width 111 height 5
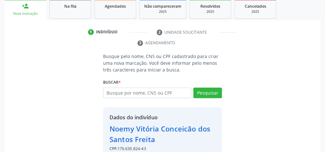
scroll to position [141, 0]
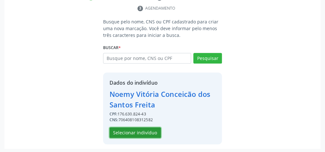
click at [141, 128] on button "Selecionar indivíduo" at bounding box center [135, 133] width 51 height 11
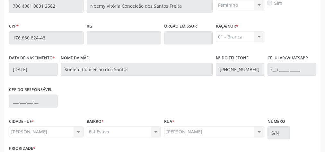
scroll to position [233, 0]
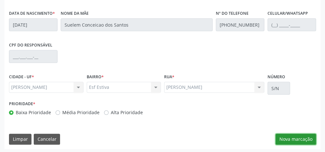
click at [300, 138] on button "Nova marcação" at bounding box center [296, 139] width 40 height 11
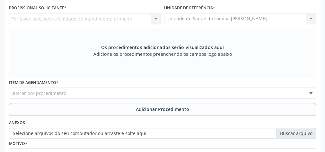
scroll to position [130, 0]
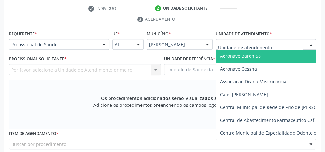
click at [285, 41] on div at bounding box center [266, 44] width 100 height 11
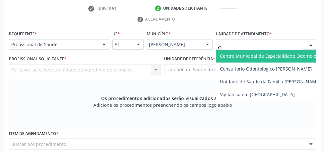
type input "GIS"
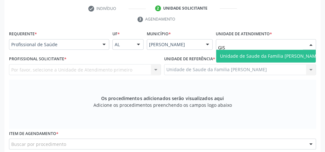
click at [281, 53] on span "Unidade de Saude da Familia [PERSON_NAME]" at bounding box center [270, 56] width 101 height 6
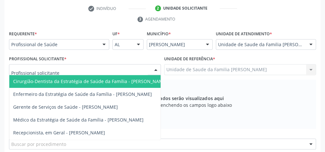
click at [157, 67] on div at bounding box center [156, 70] width 10 height 11
click at [142, 82] on span "Cirurgião-Dentista da Estratégia de Saúde da Família - [PERSON_NAME]" at bounding box center [90, 81] width 154 height 6
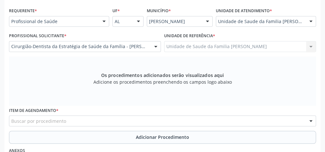
scroll to position [207, 0]
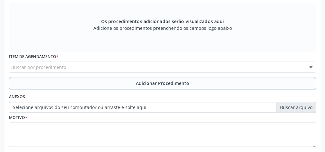
click at [145, 67] on div "Buscar por procedimento" at bounding box center [162, 67] width 307 height 11
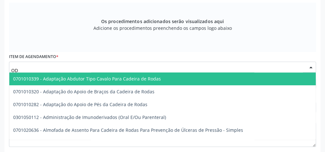
type input "O"
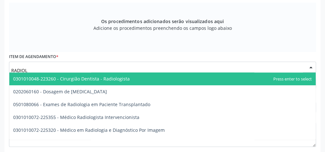
type input "RADIOLO"
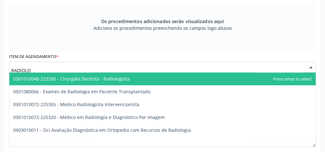
click at [104, 76] on span "0301010048-223260 - Cirurgião Dentista - Radiologista" at bounding box center [71, 79] width 117 height 6
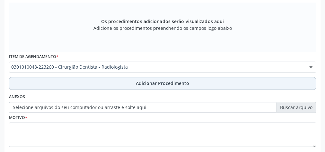
click at [153, 85] on span "Adicionar Procedimento" at bounding box center [162, 83] width 53 height 7
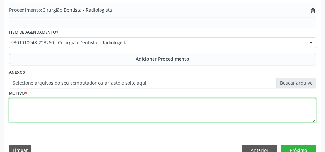
click at [122, 105] on textarea at bounding box center [162, 110] width 307 height 24
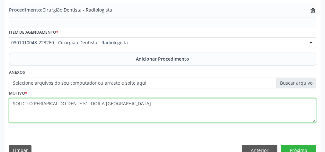
scroll to position [219, 0]
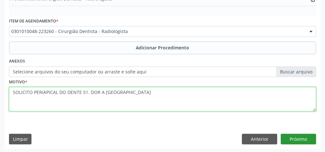
type textarea "SOLICITO PERIAPICAL DO DENTE 51. DOR A PALPACAO"
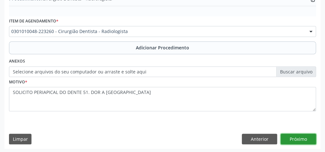
click at [301, 141] on button "Próximo" at bounding box center [298, 139] width 35 height 11
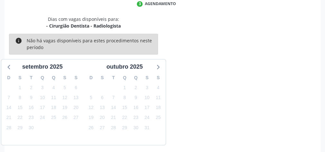
scroll to position [170, 0]
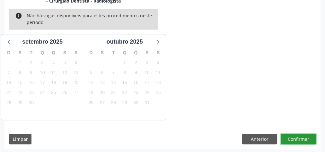
click at [301, 141] on button "Confirmar" at bounding box center [298, 139] width 35 height 11
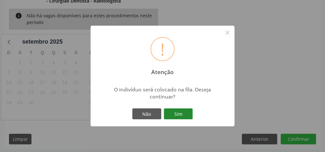
click at [188, 113] on button "Sim" at bounding box center [178, 114] width 29 height 11
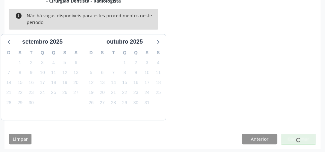
scroll to position [68, 0]
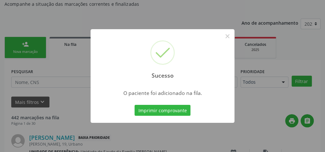
drag, startPoint x: 181, startPoint y: 110, endPoint x: 251, endPoint y: 29, distance: 107.5
click at [251, 29] on div "Sucesso × O paciente foi adicionado na fila. Imprimir comprovante Cancel" at bounding box center [162, 76] width 325 height 152
click at [228, 38] on button "×" at bounding box center [227, 36] width 11 height 11
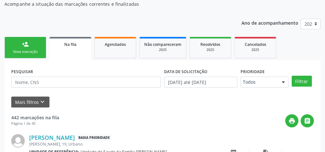
drag, startPoint x: 17, startPoint y: 49, endPoint x: 33, endPoint y: 44, distance: 17.2
click at [18, 49] on div "Nova marcação" at bounding box center [25, 51] width 32 height 5
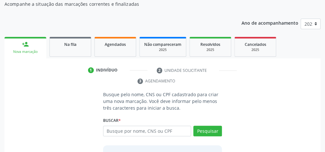
drag, startPoint x: 13, startPoint y: 77, endPoint x: 268, endPoint y: 77, distance: 255.2
click at [268, 77] on ul "1 Indivíduo 2 Unidade solicitante 3 Agendamento" at bounding box center [162, 76] width 316 height 22
click at [166, 132] on input "text" at bounding box center [147, 131] width 88 height 11
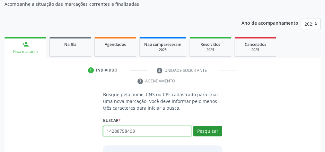
type input "14288758408"
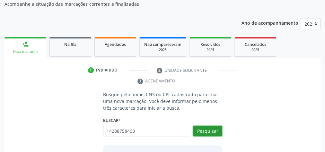
click at [210, 129] on button "Pesquisar" at bounding box center [207, 131] width 29 height 11
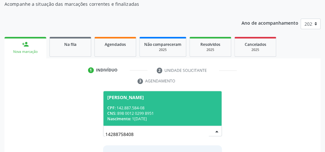
click at [183, 107] on div "CPF: 142.887.584-08" at bounding box center [162, 107] width 111 height 5
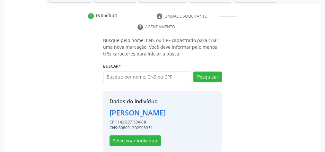
scroll to position [130, 0]
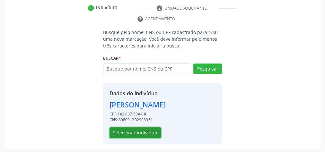
click at [144, 130] on button "Selecionar indivíduo" at bounding box center [135, 133] width 51 height 11
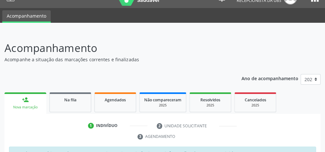
scroll to position [0, 0]
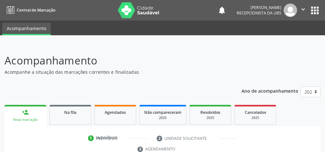
scroll to position [121, 0]
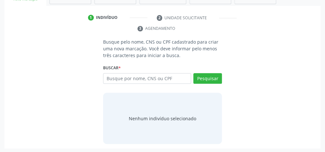
click at [260, 37] on div "1 Indivíduo 2 Unidade solicitante 3 Agendamento Busque pelo nome, CNS ou CPF ca…" at bounding box center [162, 81] width 316 height 136
click at [261, 37] on div "1 Indivíduo 2 Unidade solicitante 3 Agendamento Busque pelo nome, CNS ou CPF ca…" at bounding box center [162, 81] width 316 height 136
click at [262, 36] on div "1 Indivíduo 2 Unidade solicitante 3 Agendamento Busque pelo nome, CNS ou CPF ca…" at bounding box center [162, 81] width 316 height 136
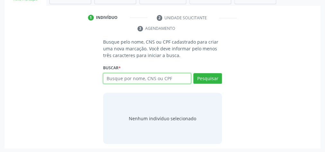
click at [173, 75] on input "text" at bounding box center [147, 78] width 88 height 11
type input "7"
type input "18252377432"
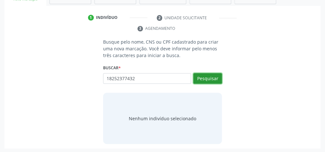
click at [204, 75] on button "Pesquisar" at bounding box center [207, 78] width 29 height 11
type input "18252377432"
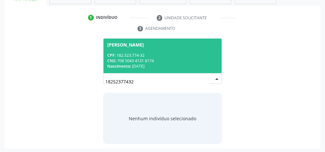
click at [176, 66] on div "Nascimento: [DATE]" at bounding box center [162, 66] width 111 height 5
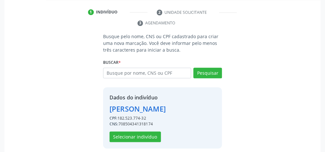
scroll to position [130, 0]
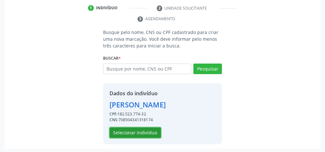
click at [146, 131] on button "Selecionar indivíduo" at bounding box center [135, 133] width 51 height 11
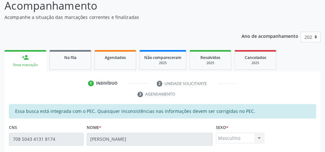
scroll to position [53, 0]
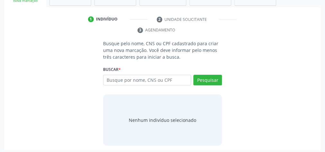
scroll to position [121, 0]
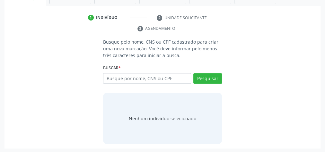
click at [122, 80] on input "text" at bounding box center [147, 78] width 88 height 11
type input "06127909406"
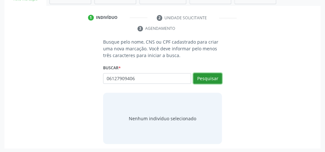
click at [204, 81] on button "Pesquisar" at bounding box center [207, 78] width 29 height 11
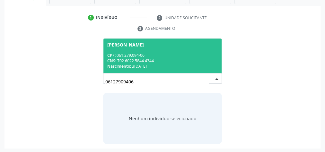
click at [182, 64] on div "Nascimento: 3[DATE]" at bounding box center [162, 66] width 111 height 5
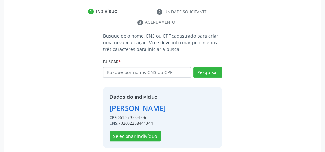
scroll to position [130, 0]
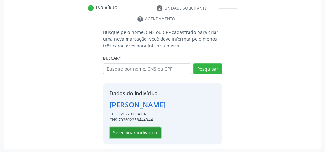
click at [140, 131] on button "Selecionar indivíduo" at bounding box center [135, 133] width 51 height 11
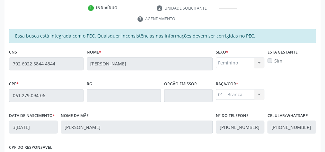
scroll to position [233, 0]
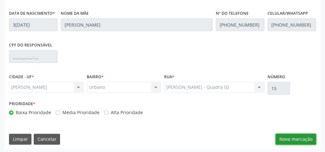
click at [305, 136] on button "Nova marcação" at bounding box center [296, 139] width 40 height 11
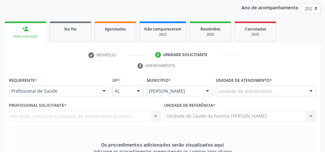
scroll to position [79, 0]
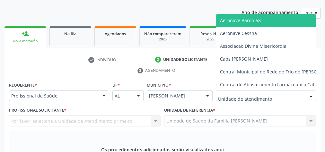
drag, startPoint x: 261, startPoint y: 94, endPoint x: 302, endPoint y: 78, distance: 43.3
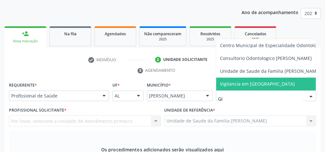
type input "GIS"
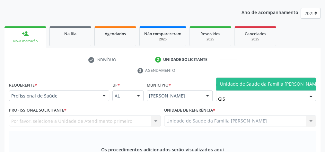
click at [299, 81] on span "Unidade de Saude da Familia [PERSON_NAME]" at bounding box center [270, 84] width 101 height 6
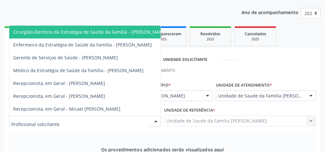
click at [156, 121] on div at bounding box center [156, 121] width 10 height 11
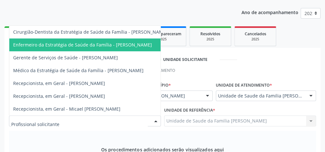
drag, startPoint x: 131, startPoint y: 41, endPoint x: 135, endPoint y: 51, distance: 11.0
click at [135, 51] on ul "Cirurgião-Dentista da Estratégia de Saúde da Família - [PERSON_NAME] da Corrent…" at bounding box center [90, 71] width 162 height 90
click at [137, 42] on span "Enfermeiro da Estratégia de Saúde da Família - [PERSON_NAME]" at bounding box center [82, 45] width 139 height 6
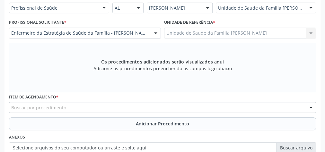
scroll to position [182, 0]
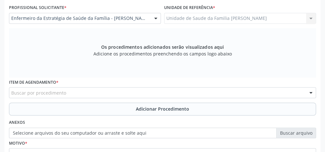
click at [144, 92] on div "Buscar por procedimento" at bounding box center [162, 92] width 307 height 11
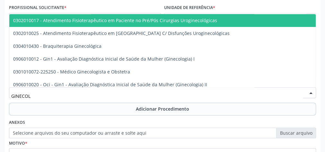
type input "GINECOLO"
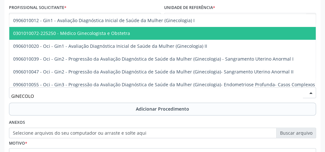
click at [92, 34] on span "0301010072-225250 - Médico Ginecologista e Obstetra" at bounding box center [71, 33] width 117 height 6
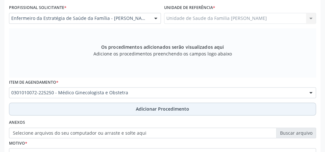
click at [154, 108] on span "Adicionar Procedimento" at bounding box center [162, 109] width 53 height 7
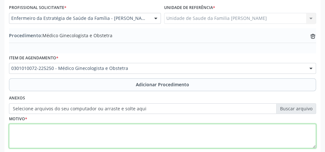
click at [121, 129] on textarea at bounding box center [162, 136] width 307 height 24
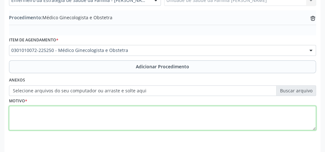
scroll to position [207, 0]
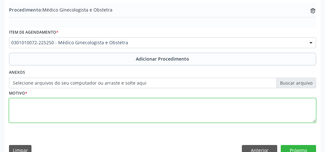
type textarea "Y"
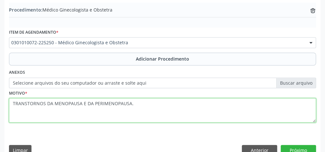
scroll to position [219, 0]
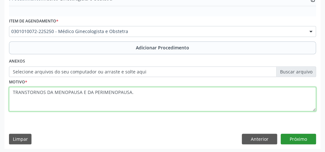
type textarea "TRANSTORNOS DA MENOPAUSA E DA PERIMENOPAUSA."
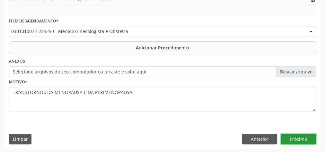
click at [306, 139] on button "Próximo" at bounding box center [298, 139] width 35 height 11
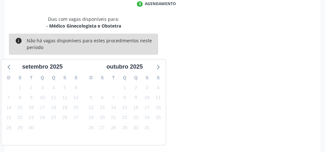
scroll to position [170, 0]
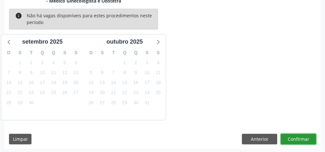
click at [306, 139] on button "Confirmar" at bounding box center [298, 139] width 35 height 11
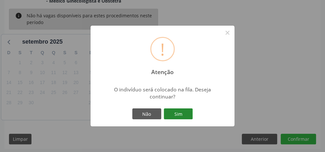
click at [183, 116] on button "Sim" at bounding box center [178, 114] width 29 height 11
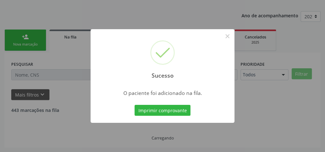
scroll to position [68, 0]
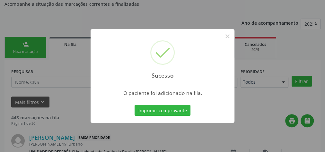
click at [29, 47] on div "Sucesso × O paciente foi adicionado na fila. Imprimir comprovante Cancel" at bounding box center [162, 76] width 325 height 152
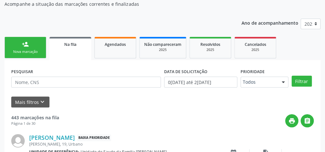
click at [35, 51] on div "Nova marcação" at bounding box center [25, 51] width 32 height 5
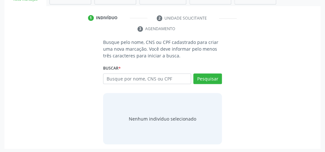
scroll to position [121, 0]
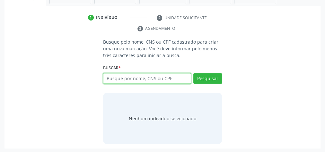
click at [129, 80] on input "text" at bounding box center [147, 78] width 88 height 11
type input "06127909406"
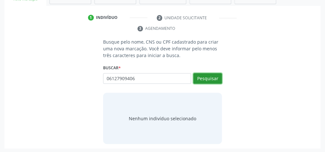
click at [204, 76] on button "Pesquisar" at bounding box center [207, 78] width 29 height 11
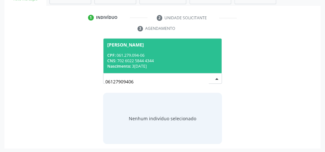
click at [184, 62] on div "CNS: 702 6022 5844 4344" at bounding box center [162, 60] width 111 height 5
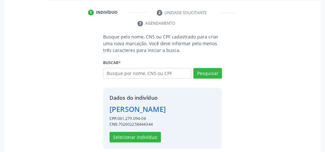
scroll to position [130, 0]
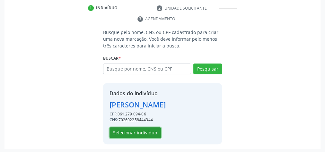
click at [144, 132] on button "Selecionar indivíduo" at bounding box center [135, 133] width 51 height 11
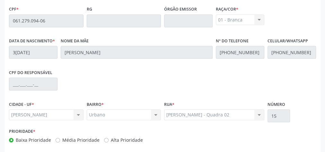
scroll to position [233, 0]
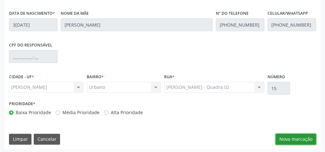
click at [294, 137] on button "Nova marcação" at bounding box center [296, 139] width 40 height 11
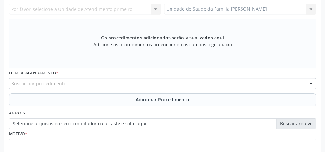
scroll to position [130, 0]
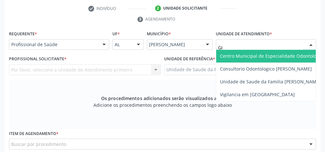
type input "GIS"
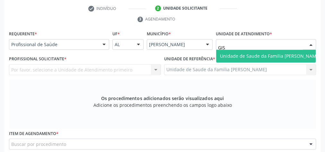
click at [243, 51] on span "Unidade de Saude da Familia [PERSON_NAME]" at bounding box center [270, 56] width 108 height 13
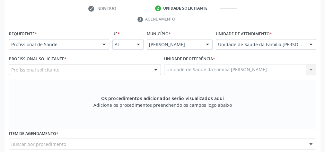
click at [158, 73] on div at bounding box center [156, 70] width 10 height 11
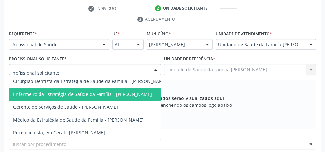
click at [148, 95] on span "Enfermeiro da Estratégia de Saúde da Família - [PERSON_NAME]" at bounding box center [82, 94] width 139 height 6
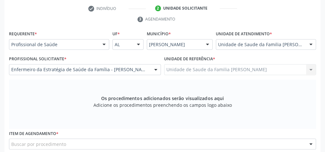
scroll to position [207, 0]
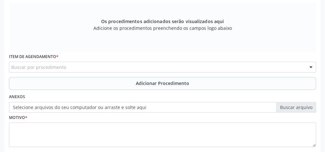
click at [142, 65] on div "Buscar por procedimento" at bounding box center [162, 67] width 307 height 11
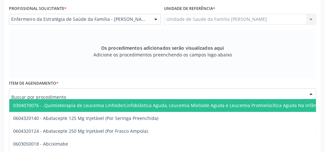
scroll to position [156, 0]
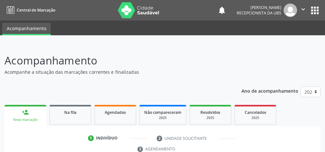
scroll to position [121, 0]
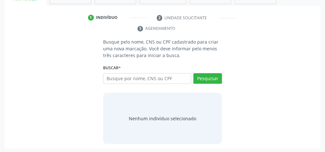
click at [158, 76] on input "text" at bounding box center [147, 78] width 88 height 11
type input "700404404706147"
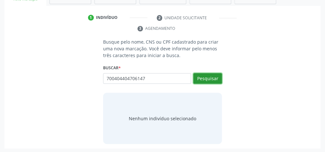
click at [215, 76] on button "Pesquisar" at bounding box center [207, 78] width 29 height 11
type input "700404404706147"
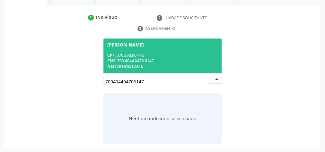
click at [144, 46] on div "[PERSON_NAME]" at bounding box center [125, 44] width 37 height 5
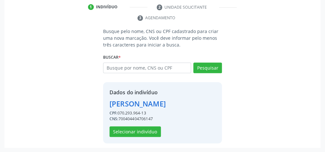
scroll to position [141, 0]
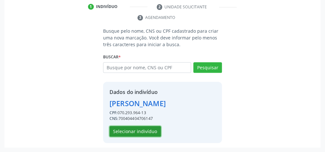
click at [140, 130] on button "Selecionar indivíduo" at bounding box center [135, 131] width 51 height 11
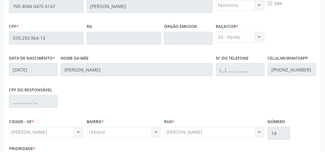
scroll to position [233, 0]
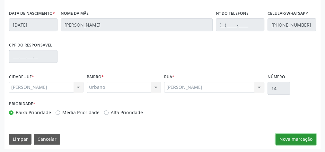
click at [300, 137] on button "Nova marcação" at bounding box center [296, 139] width 40 height 11
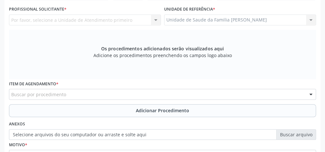
scroll to position [130, 0]
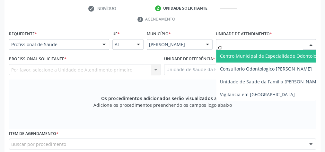
type input "GIS"
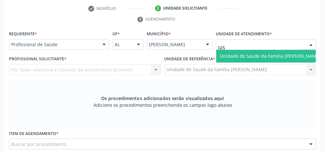
click at [266, 51] on span "Unidade de Saude da Familia [PERSON_NAME]" at bounding box center [270, 56] width 108 height 13
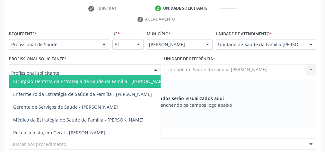
click at [157, 67] on div at bounding box center [156, 70] width 10 height 11
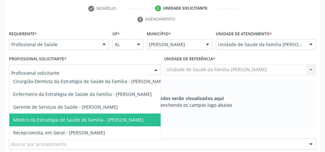
click at [144, 119] on span "Médico da Estratégia de Saúde da Família - [PERSON_NAME]" at bounding box center [78, 120] width 130 height 6
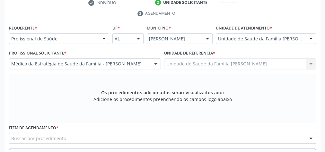
scroll to position [243, 0]
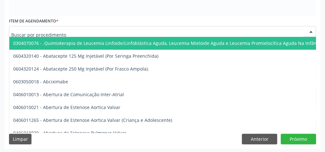
click at [126, 32] on div at bounding box center [162, 31] width 307 height 11
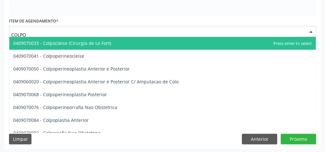
type input "COLPOS"
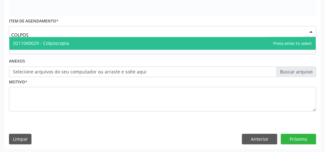
click at [84, 43] on span "0211040029 - Colposcopia" at bounding box center [162, 43] width 307 height 13
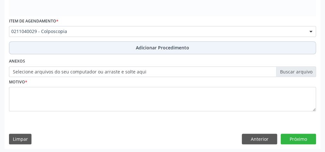
click at [154, 48] on span "Adicionar Procedimento" at bounding box center [162, 47] width 53 height 7
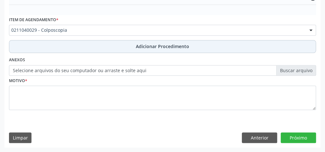
scroll to position [219, 0]
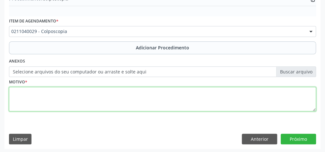
click at [117, 100] on textarea at bounding box center [162, 99] width 307 height 24
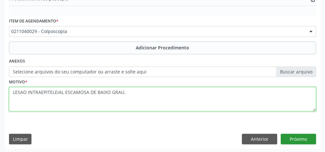
type textarea "LESAO INTRAEPITELEIAL ESCAMOSA DE BAIXO GRAU."
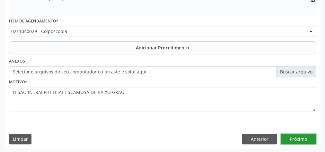
click at [294, 138] on button "Próximo" at bounding box center [298, 139] width 35 height 11
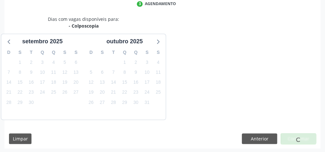
scroll to position [170, 0]
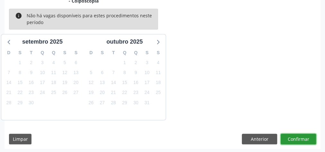
click at [294, 138] on button "Confirmar" at bounding box center [298, 139] width 35 height 11
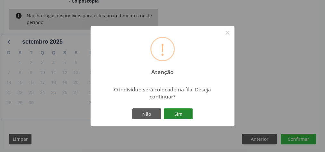
click at [187, 112] on button "Sim" at bounding box center [178, 114] width 29 height 11
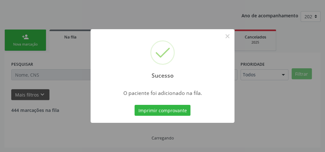
scroll to position [68, 0]
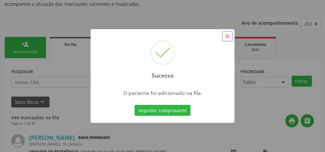
click at [227, 38] on button "×" at bounding box center [227, 36] width 11 height 11
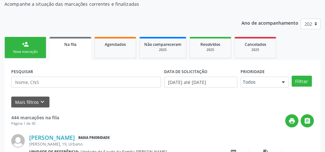
click at [27, 45] on div "person_add" at bounding box center [25, 44] width 7 height 7
